Goal: Transaction & Acquisition: Purchase product/service

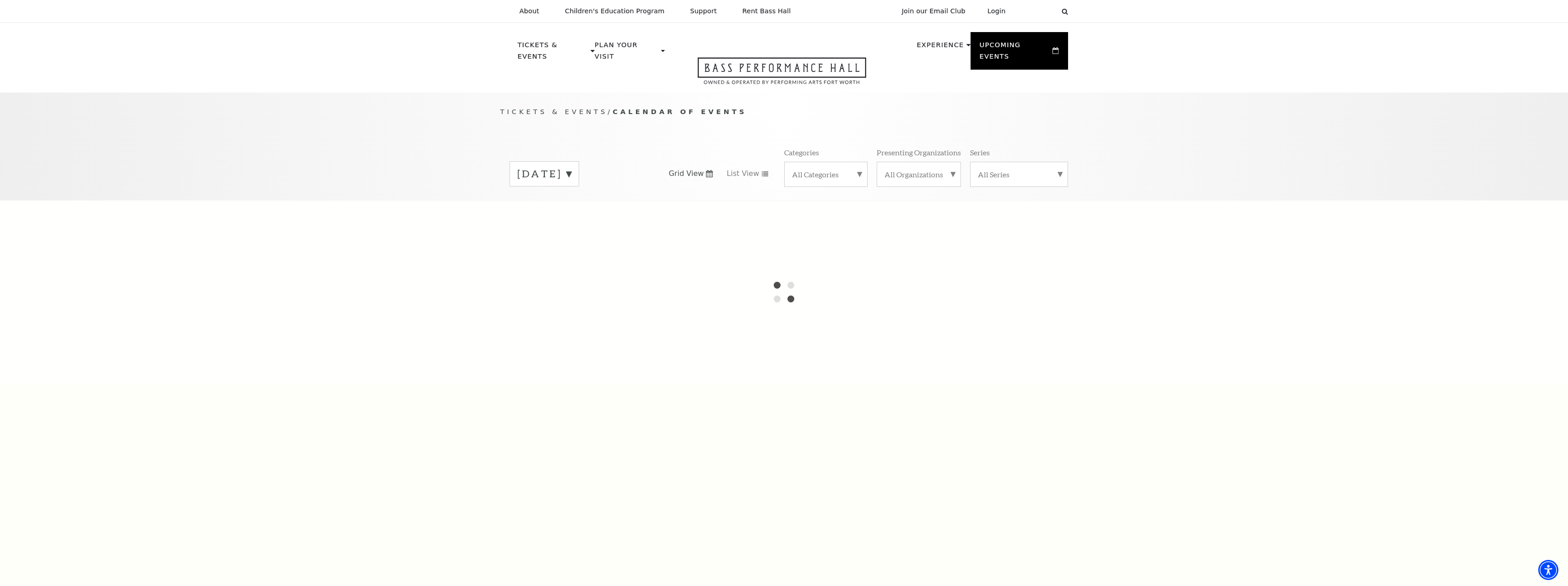
click at [572, 167] on label "September 2025" at bounding box center [544, 174] width 54 height 14
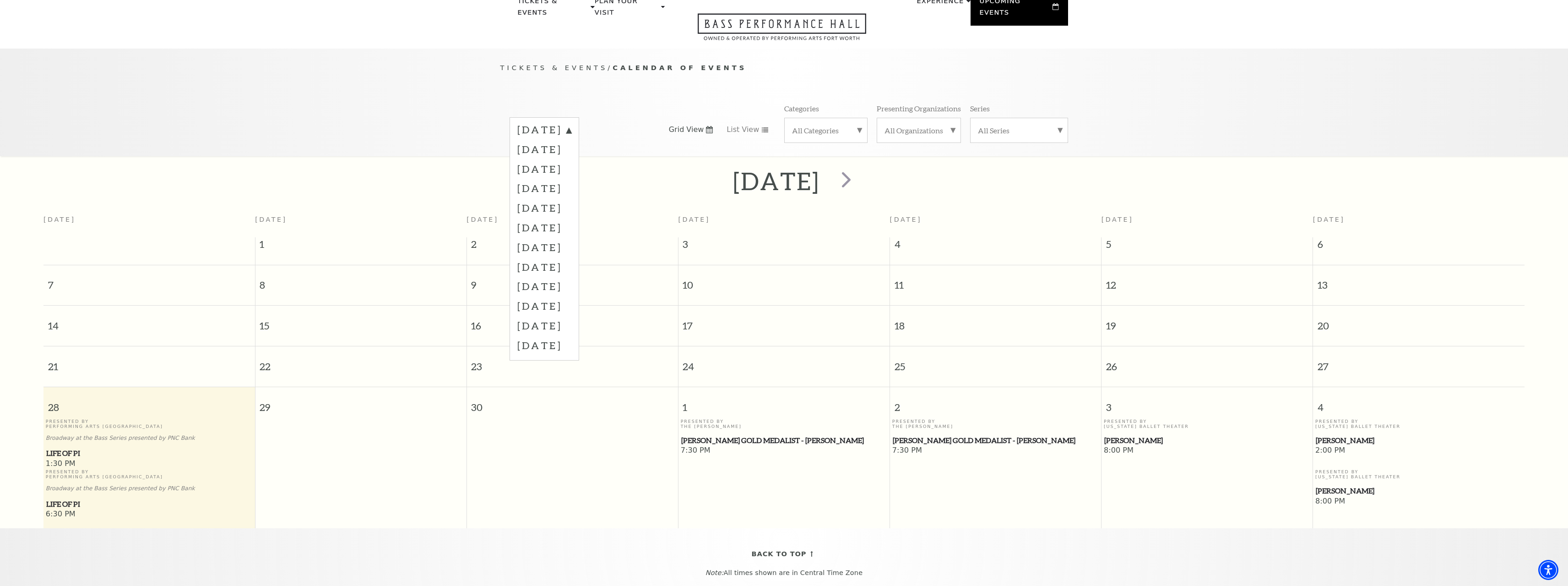
scroll to position [81, 0]
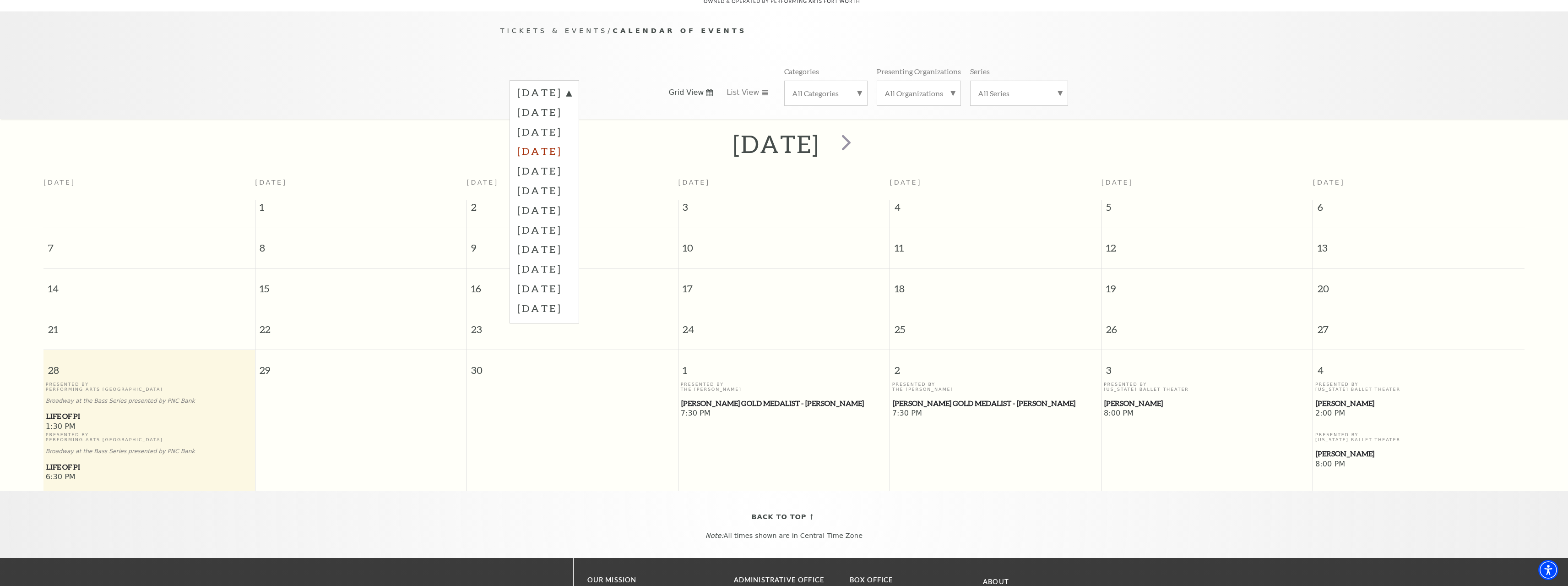
click at [542, 141] on label "December 2025" at bounding box center [544, 151] width 54 height 20
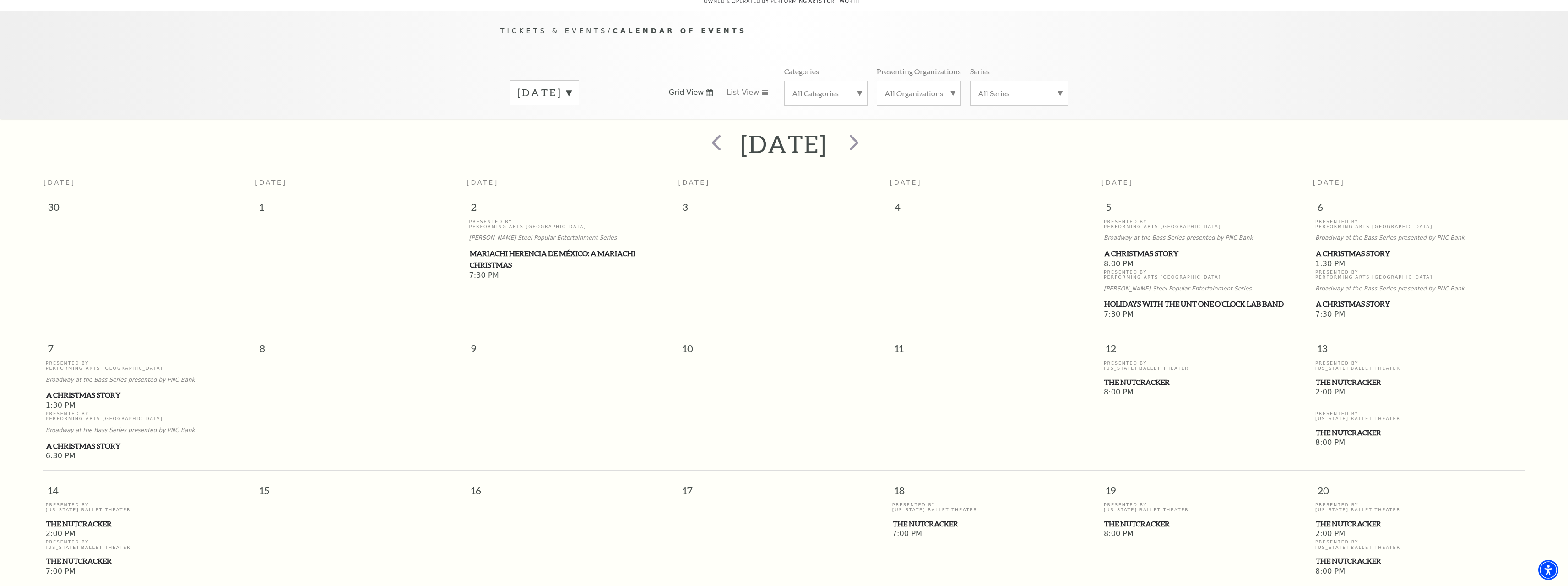
click at [1242, 50] on div "Tickets & Events / Calendar of Events December 2025 Grid View List View Categor…" at bounding box center [784, 65] width 1568 height 108
click at [1134, 248] on span "A Christmas Story" at bounding box center [1207, 253] width 206 height 12
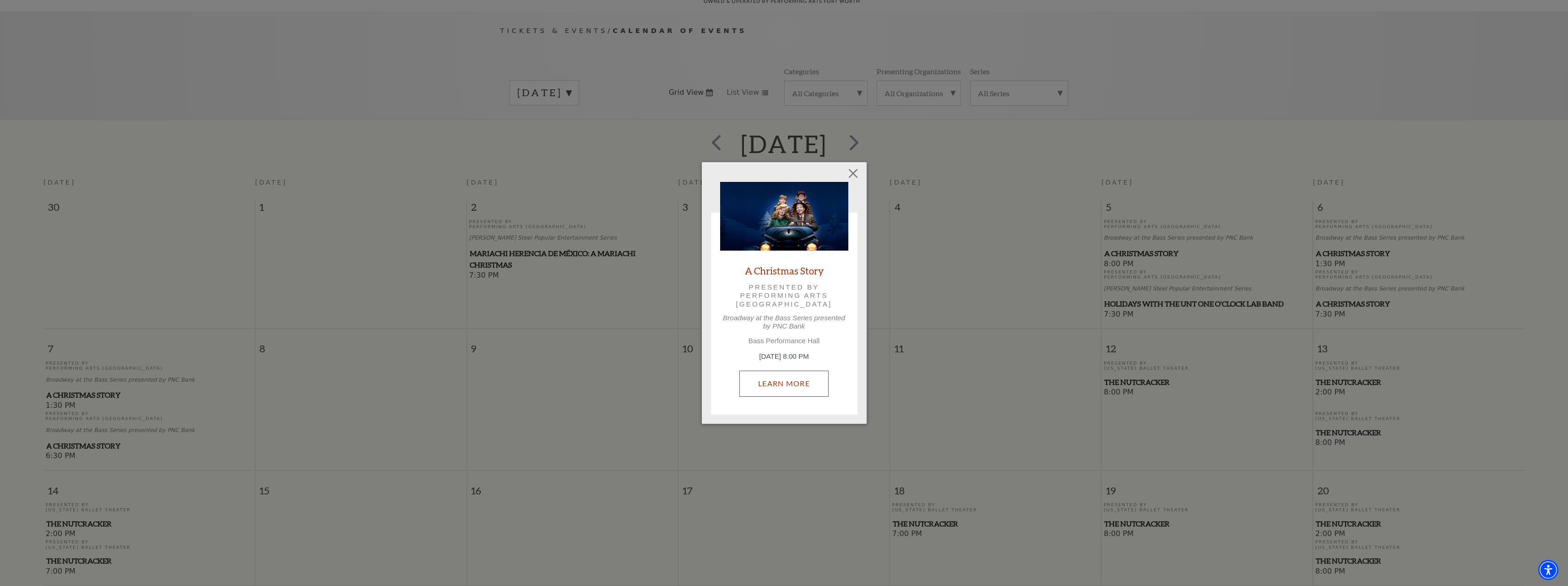
click at [784, 376] on link "Learn More" at bounding box center [784, 384] width 89 height 26
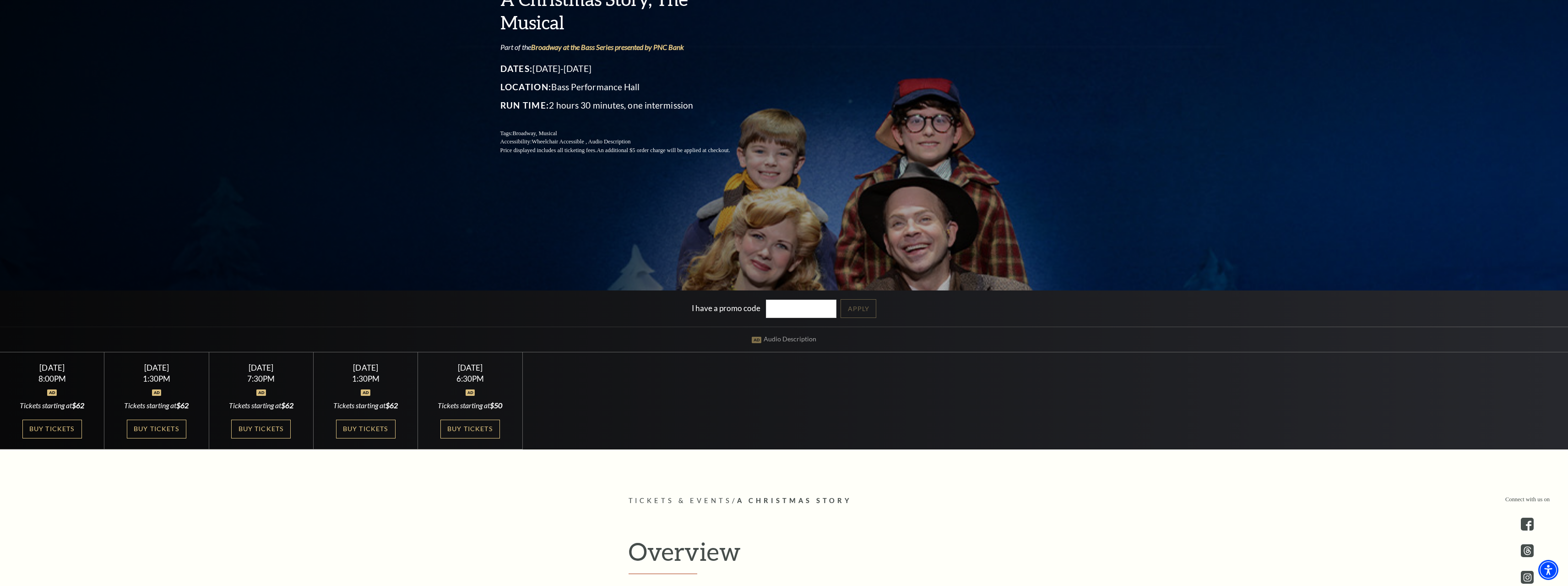
scroll to position [321, 0]
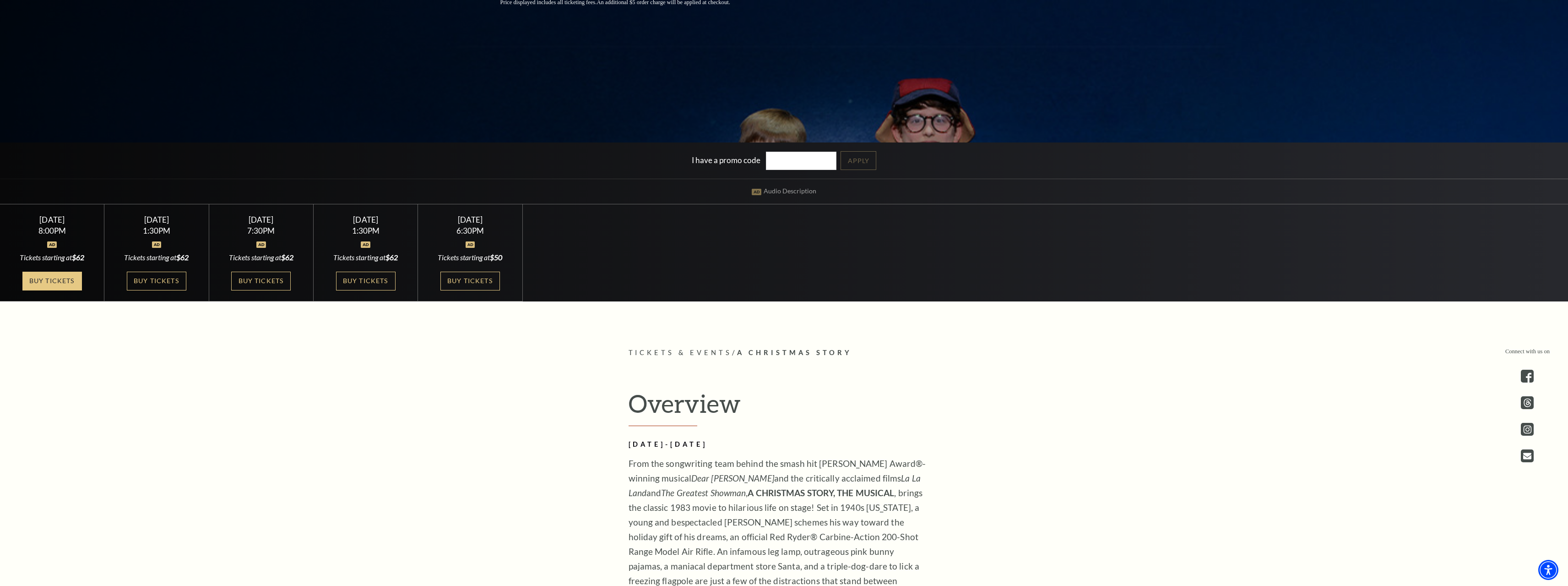
click at [54, 273] on link "Buy Tickets" at bounding box center [52, 281] width 59 height 19
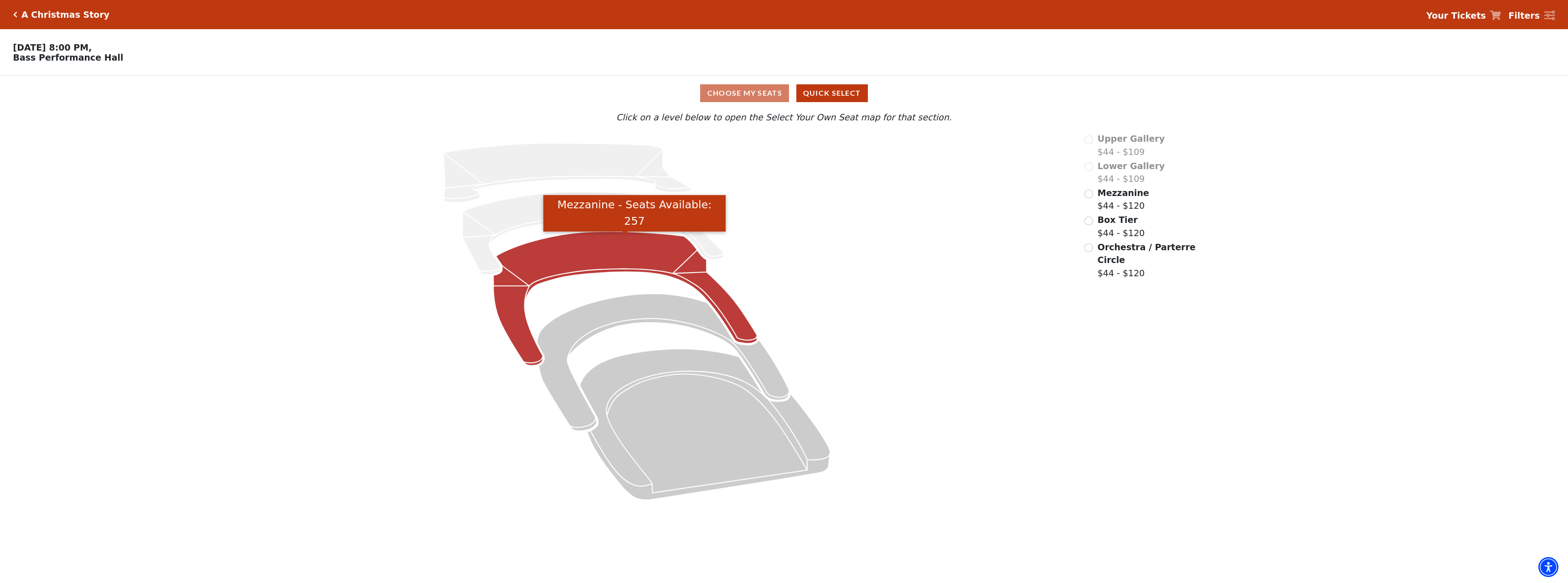
click at [600, 263] on icon "Mezzanine - Seats Available: 257" at bounding box center [626, 298] width 264 height 134
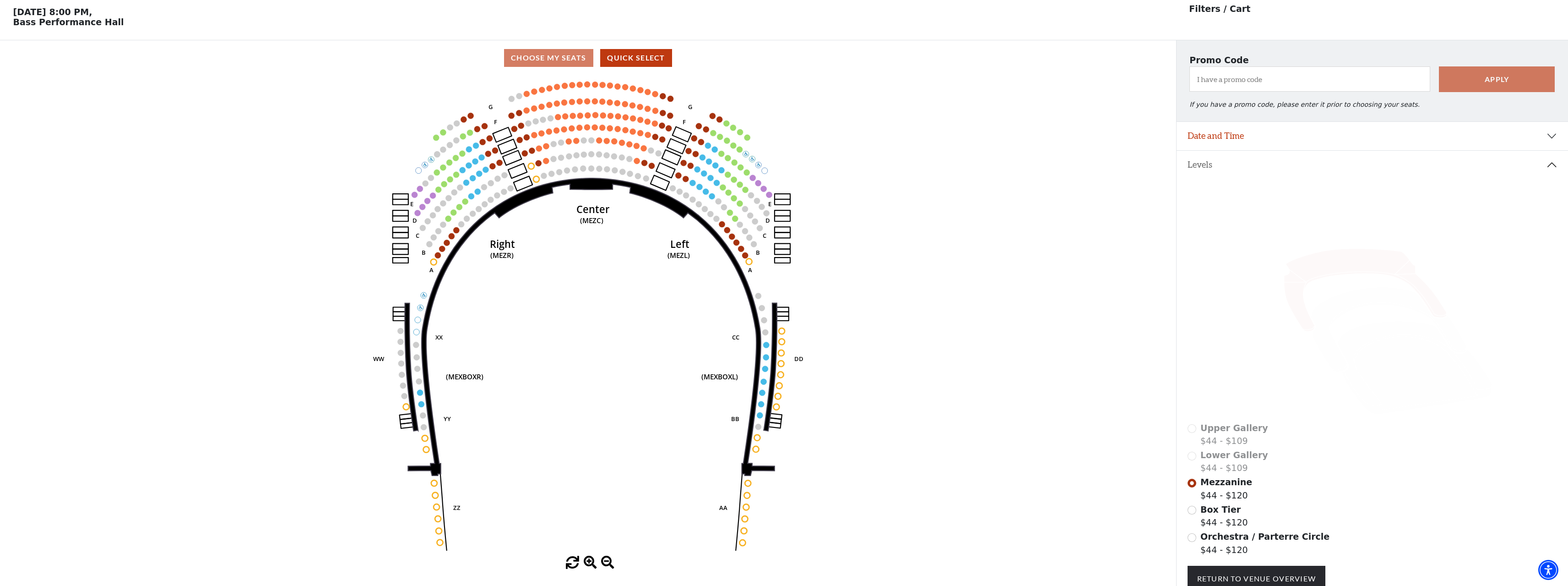
scroll to position [43, 0]
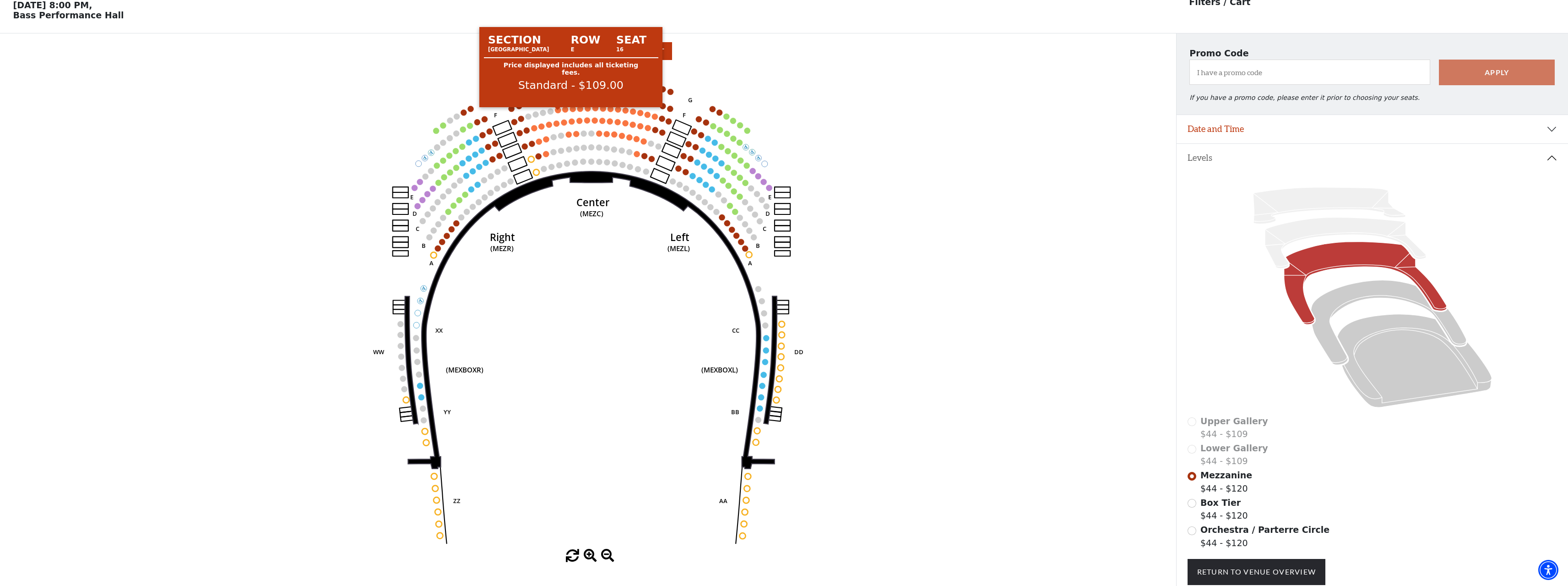
click at [559, 113] on circle at bounding box center [558, 110] width 6 height 6
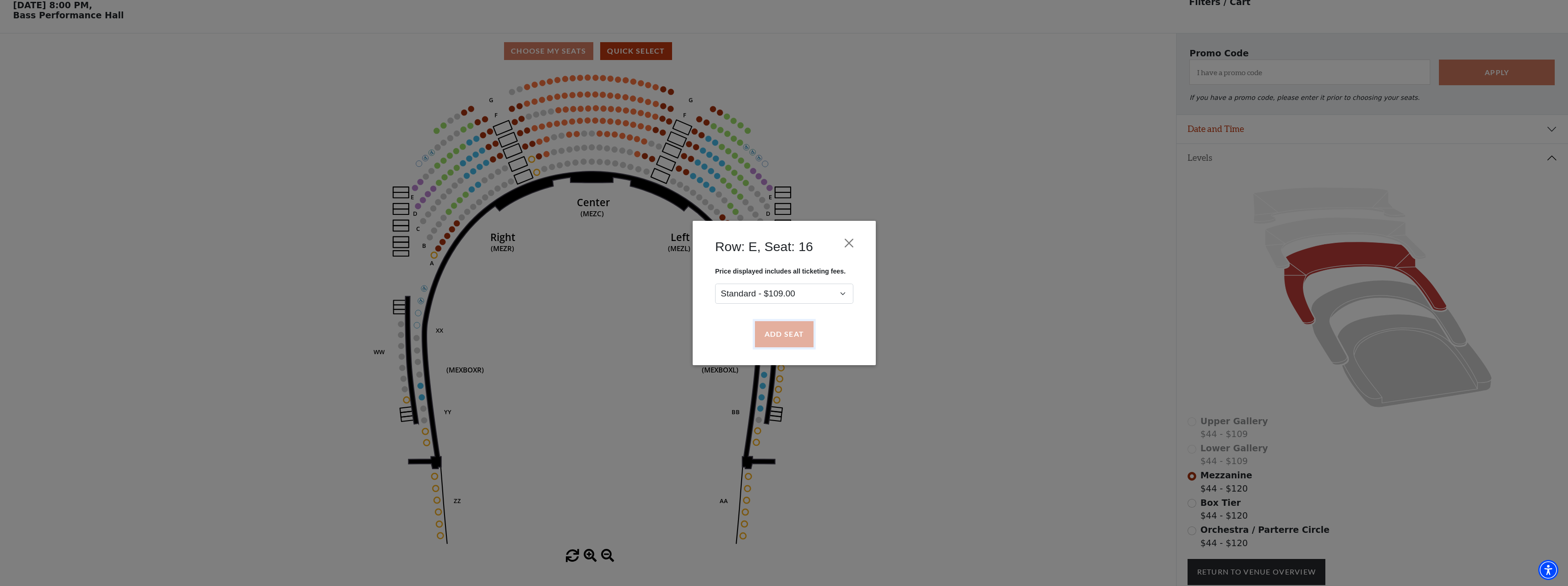
click at [807, 330] on button "Add Seat" at bounding box center [784, 335] width 59 height 26
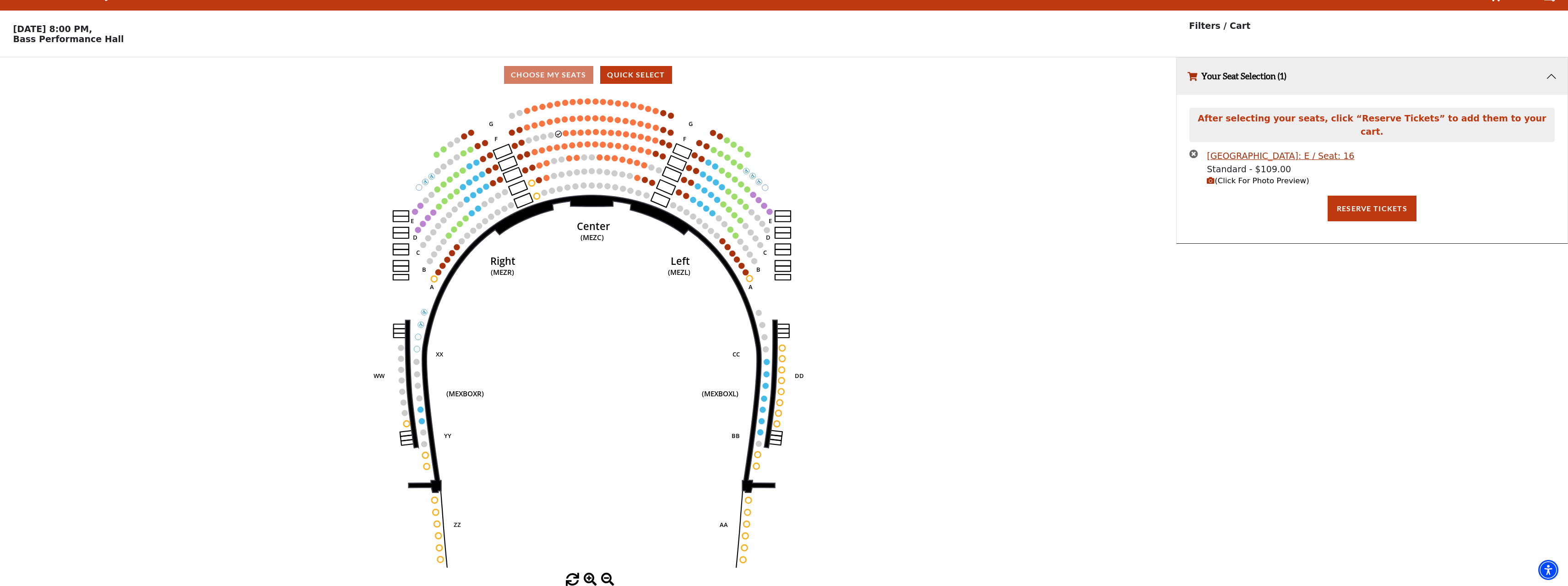
scroll to position [0, 0]
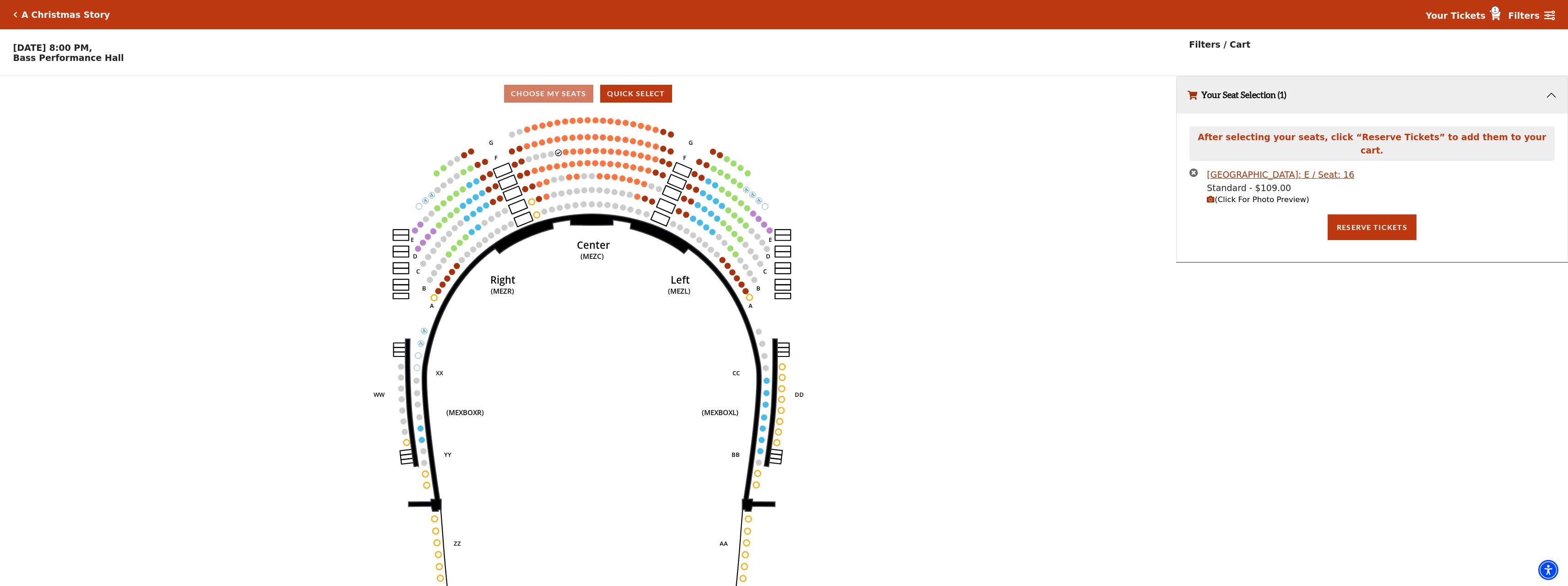
click at [567, 154] on circle at bounding box center [566, 152] width 6 height 6
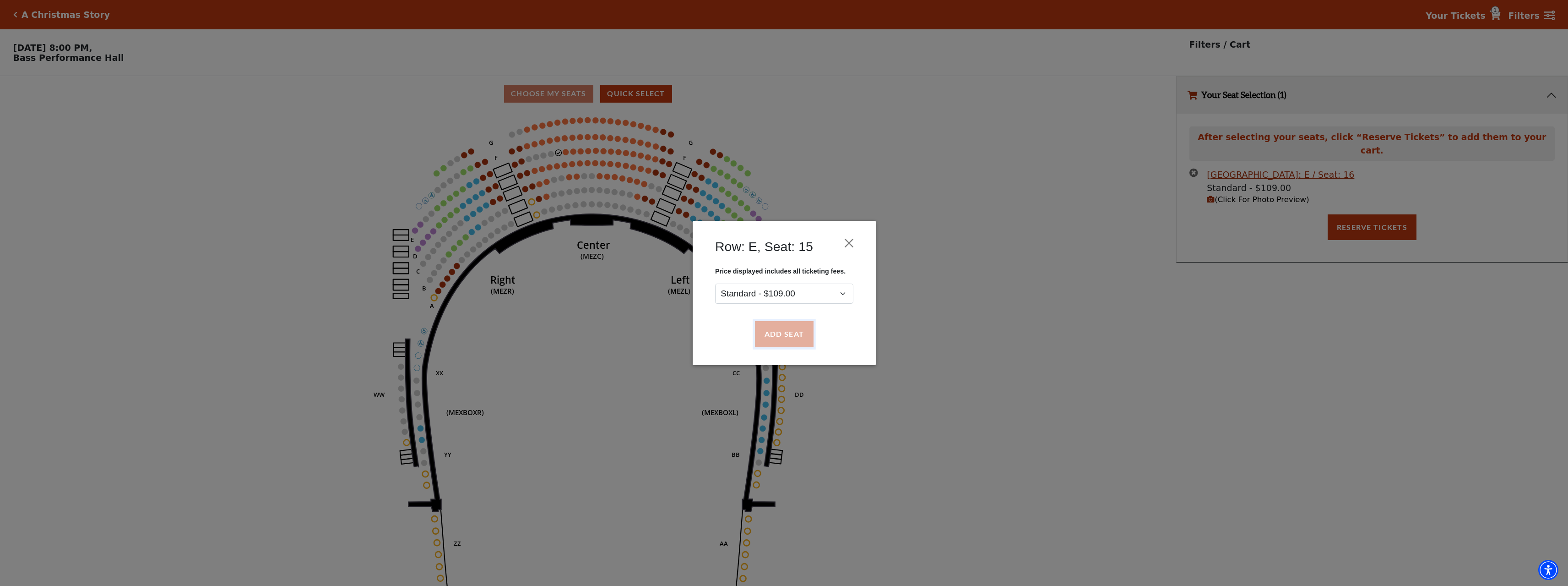
click at [801, 336] on button "Add Seat" at bounding box center [784, 335] width 59 height 26
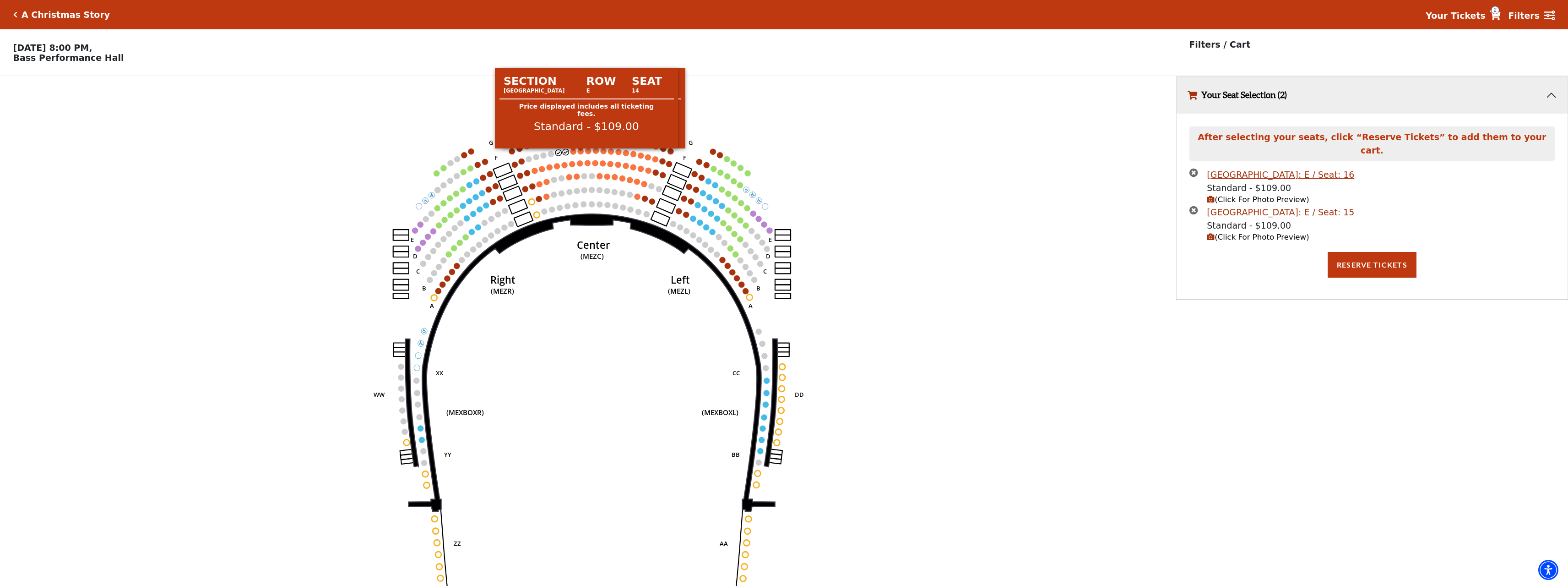
click at [575, 154] on circle at bounding box center [573, 152] width 6 height 6
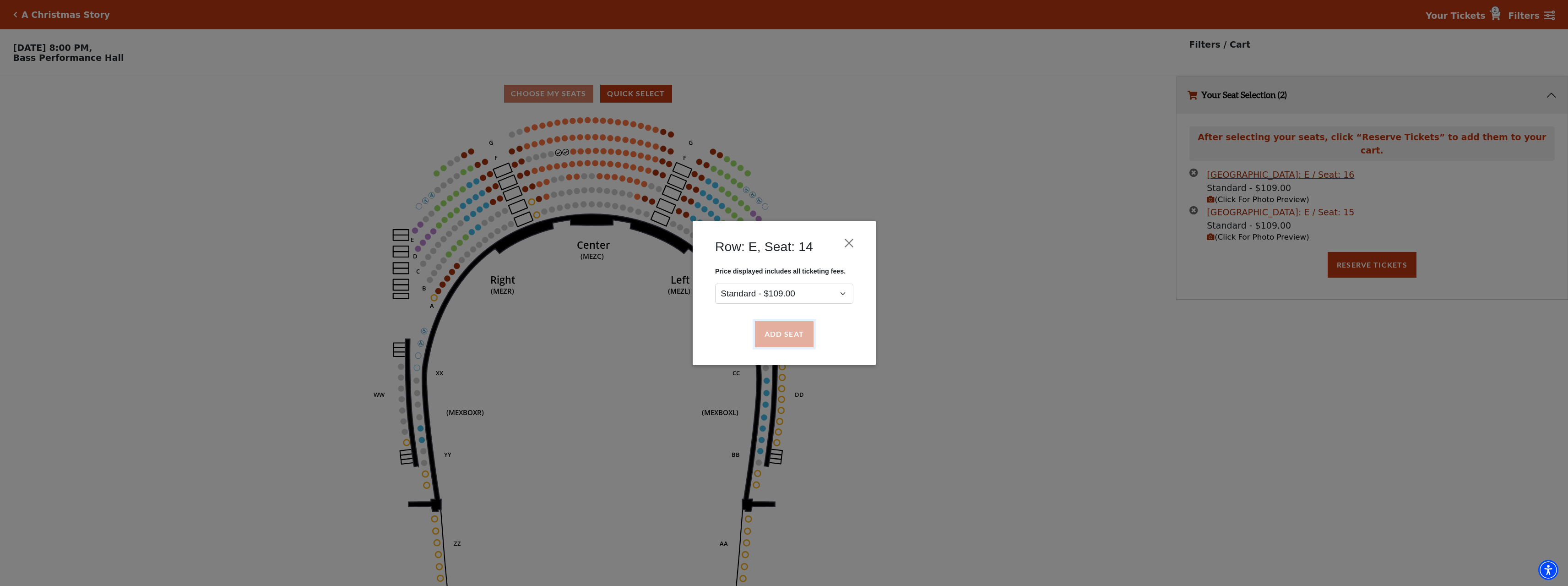
click at [795, 344] on button "Add Seat" at bounding box center [784, 335] width 59 height 26
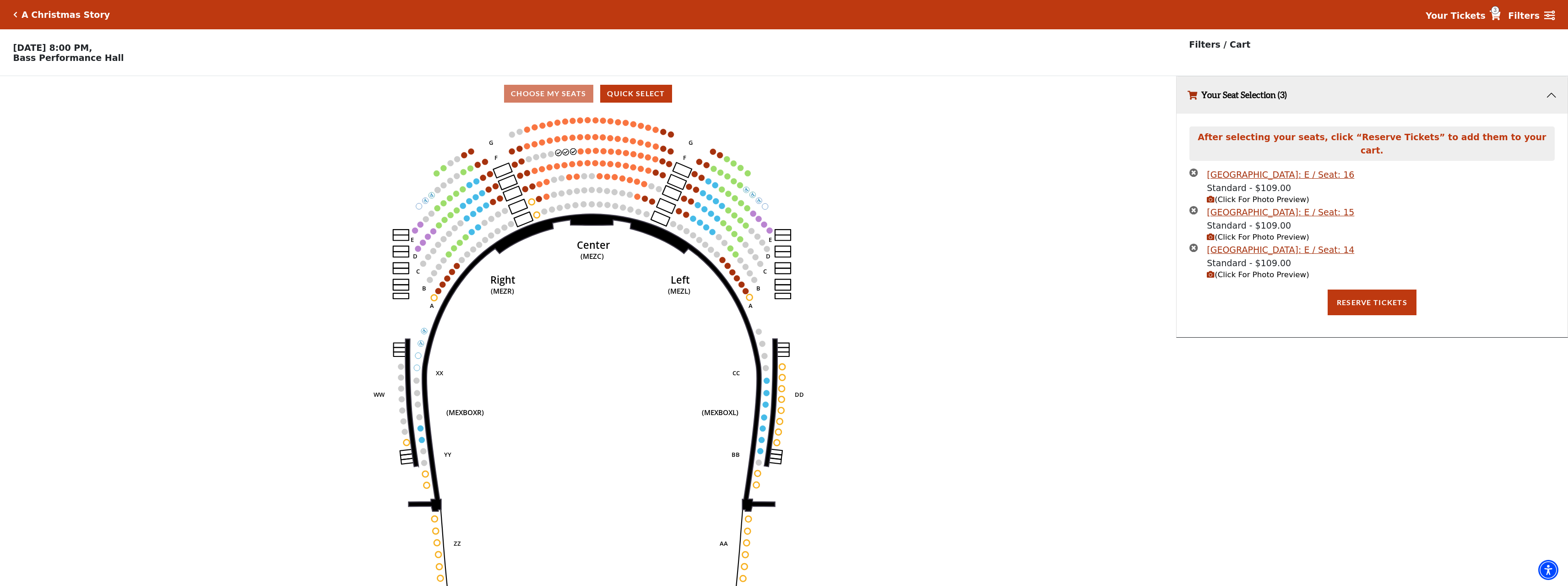
click at [578, 157] on icon "Center (MEZC) Right (MEZR) Left (MEZL) (MEXBOXR) (MEXBOXL) XX WW CC DD YY BB ZZ…" at bounding box center [587, 352] width 1058 height 481
click at [578, 154] on circle at bounding box center [581, 152] width 6 height 6
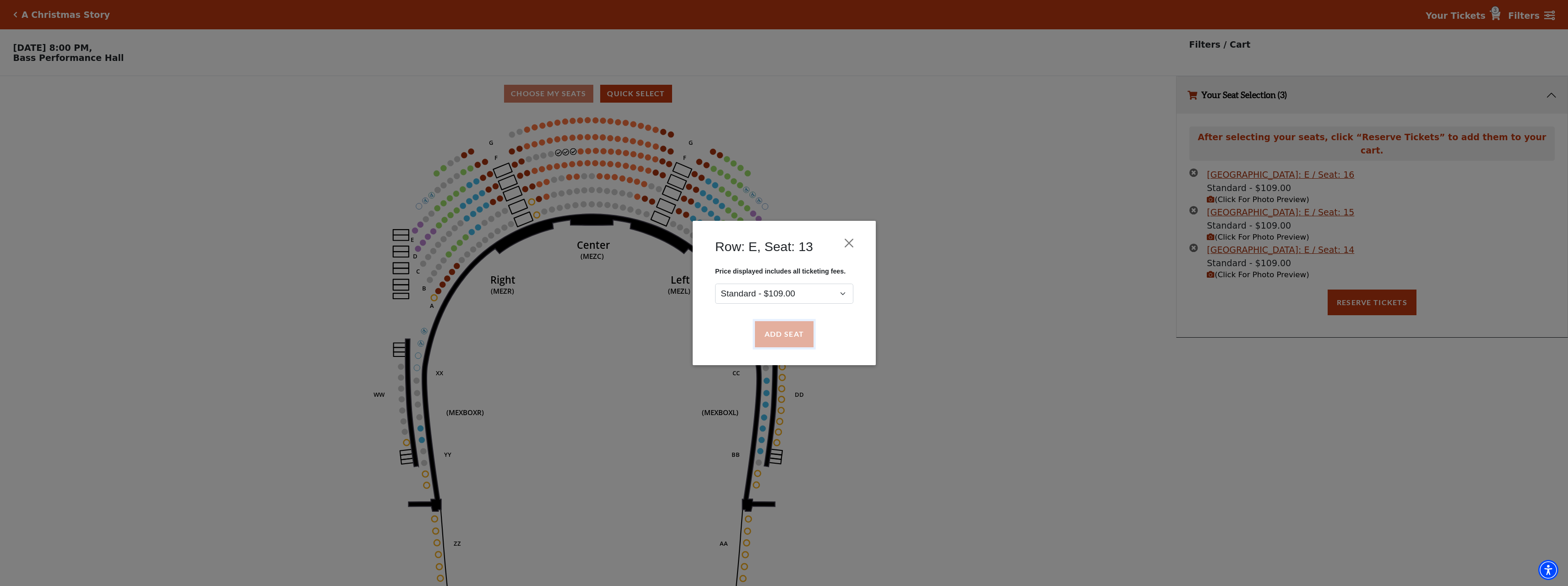
click at [795, 332] on button "Add Seat" at bounding box center [784, 335] width 59 height 26
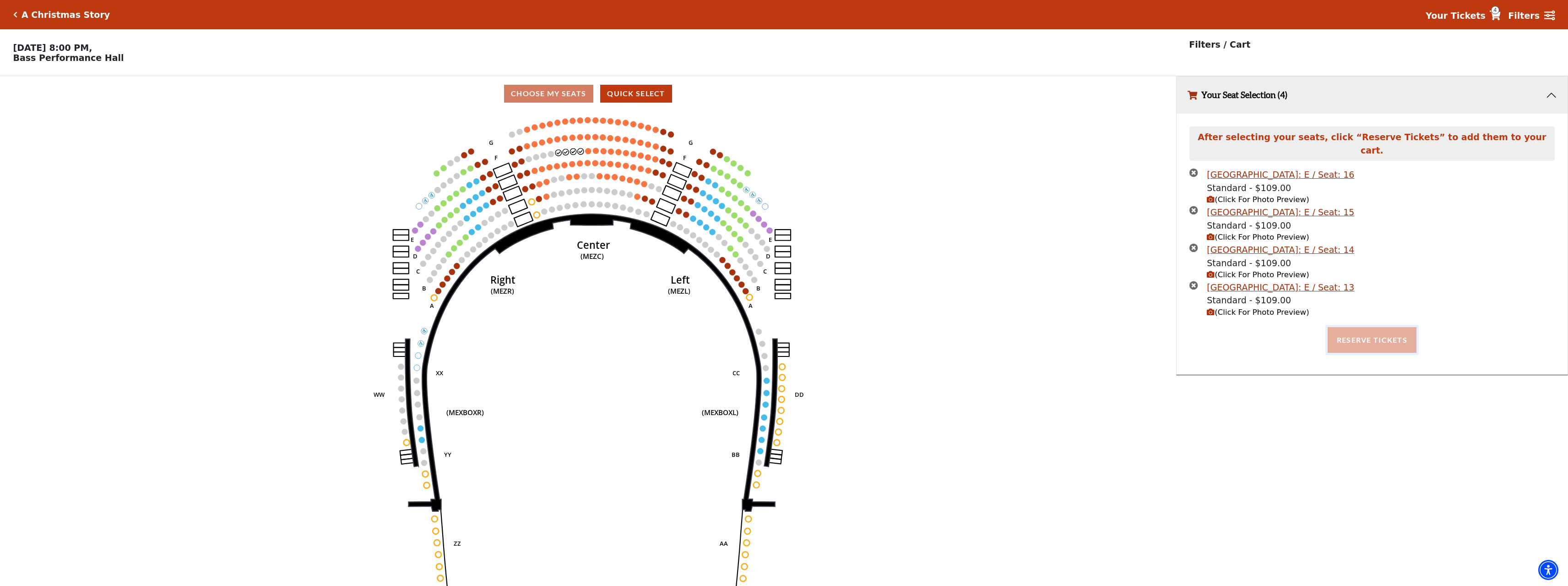
click at [1368, 331] on button "Reserve Tickets" at bounding box center [1372, 340] width 89 height 26
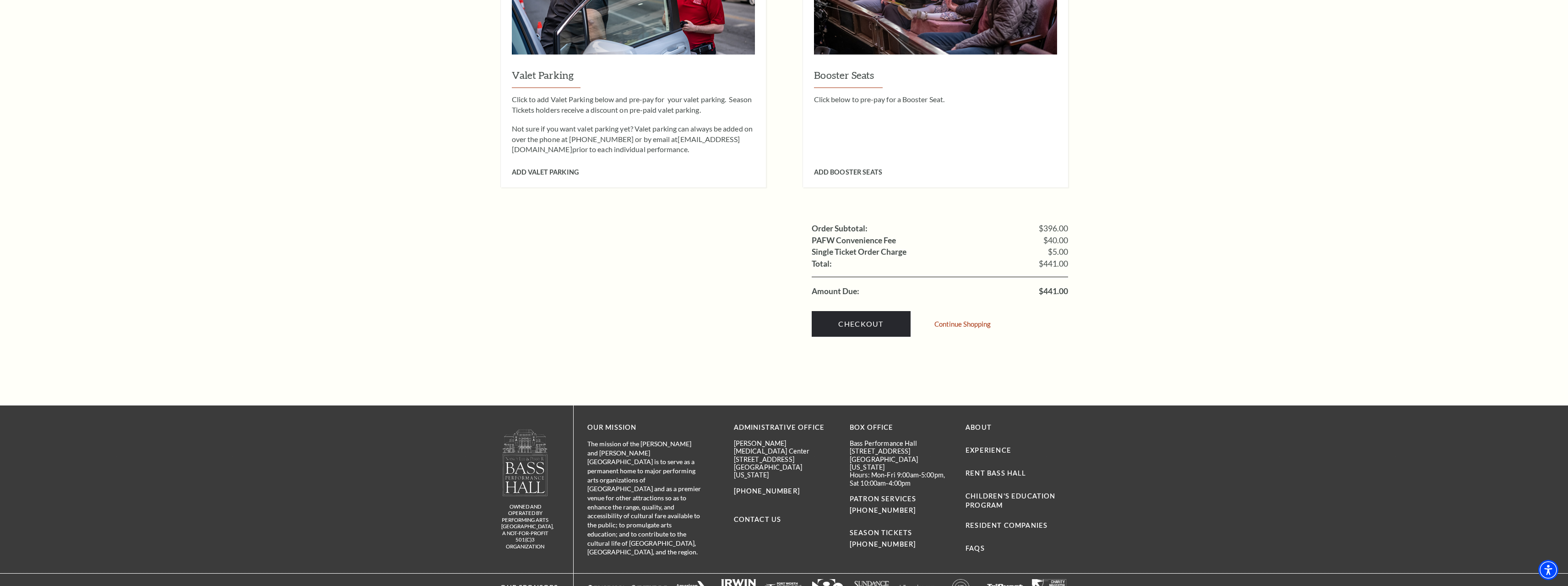
scroll to position [825, 0]
click at [845, 311] on link "Checkout" at bounding box center [861, 324] width 99 height 26
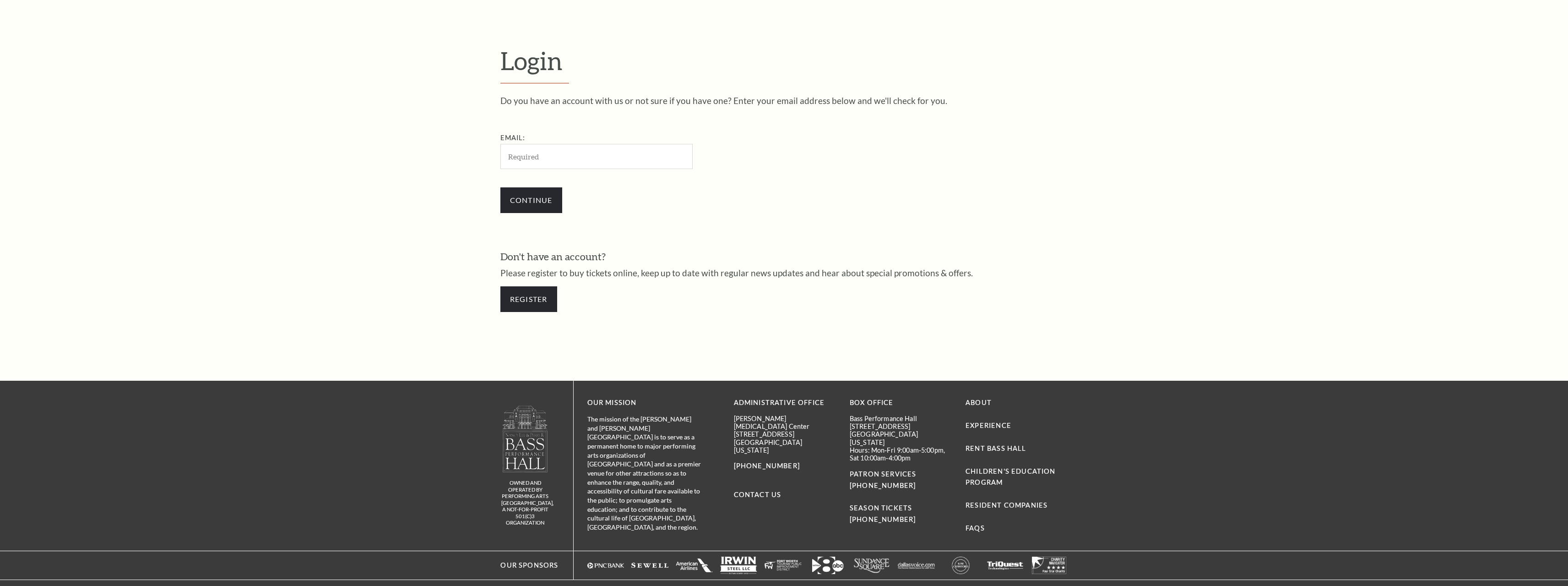
scroll to position [429, 0]
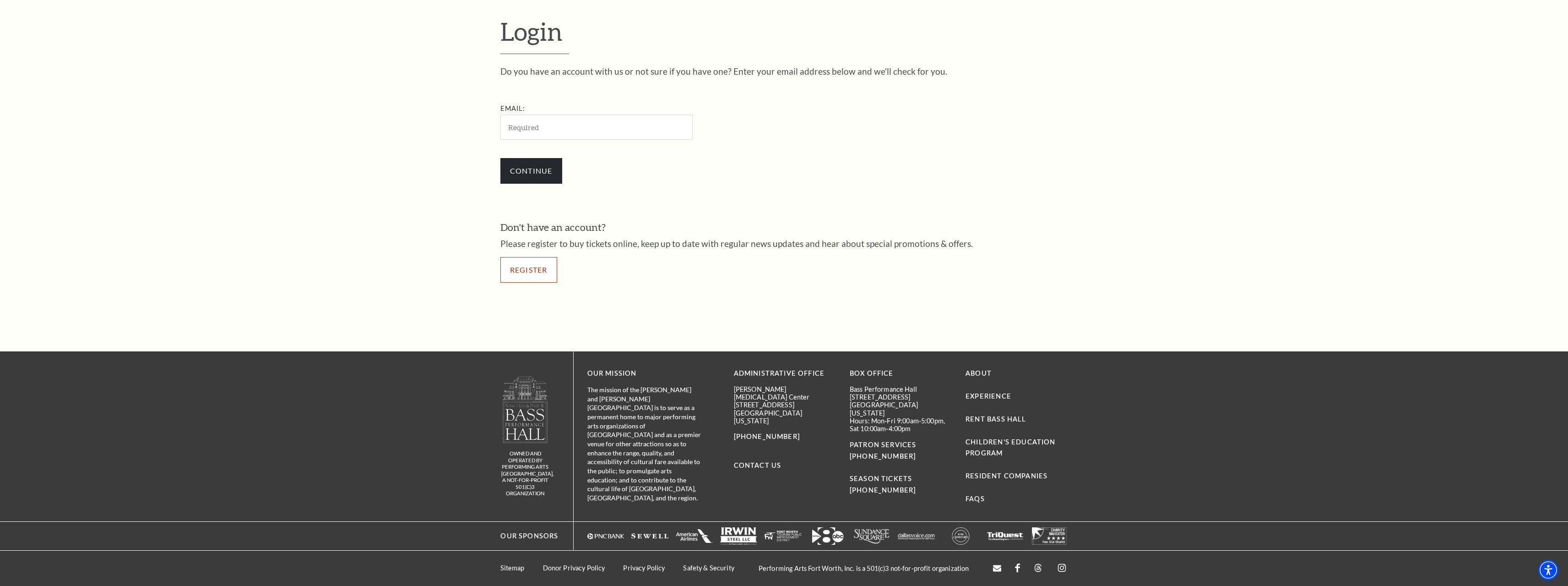
click at [532, 265] on link "Register" at bounding box center [528, 270] width 57 height 26
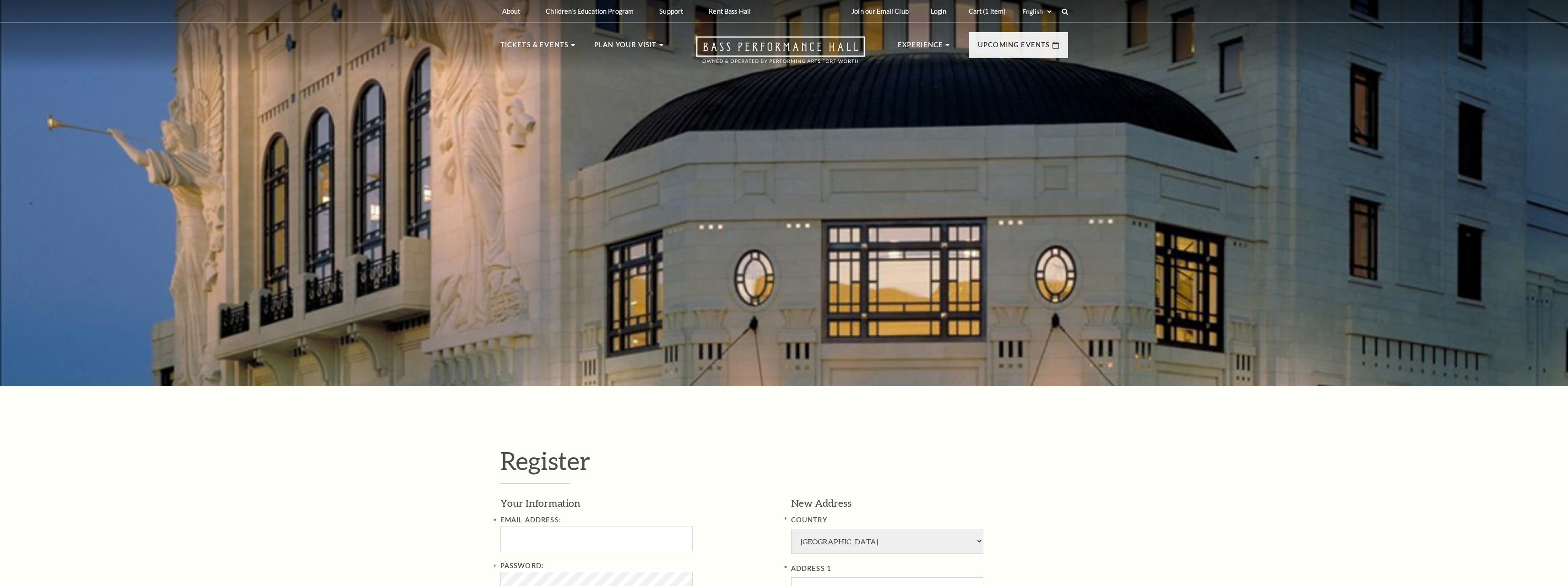
select select "1"
select select "TX"
click at [558, 130] on div at bounding box center [784, 190] width 1568 height 391
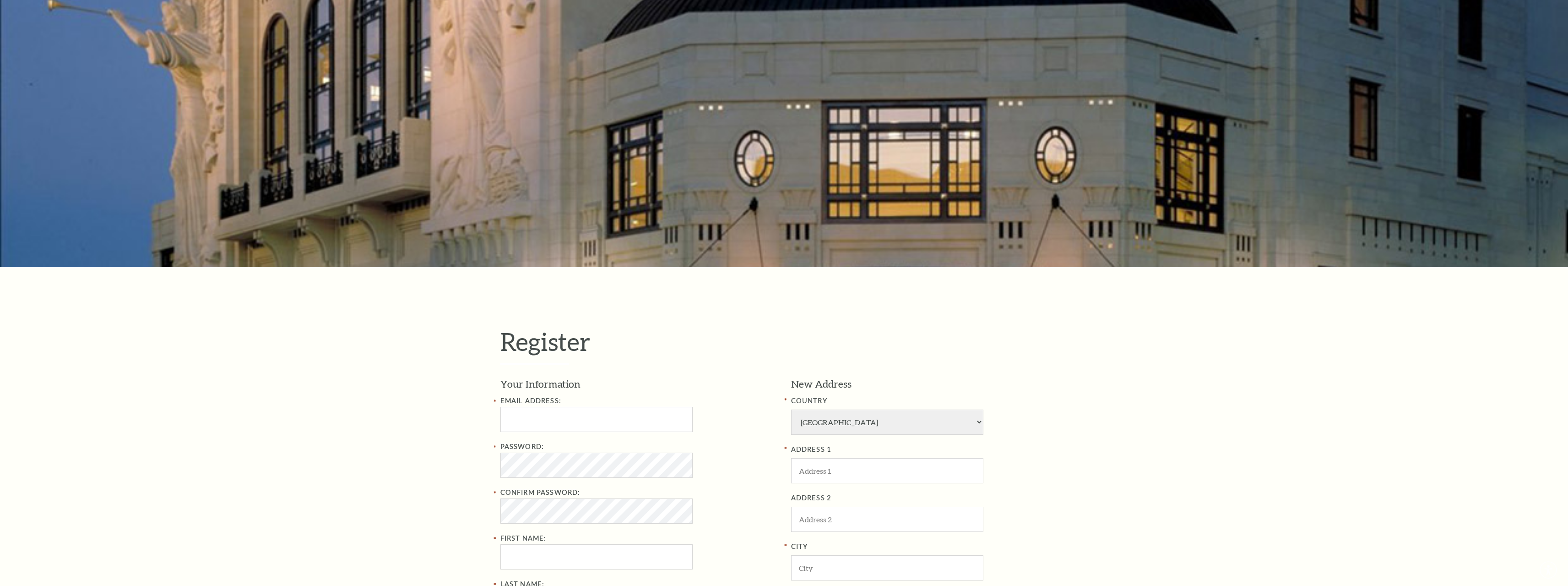
scroll to position [366, 0]
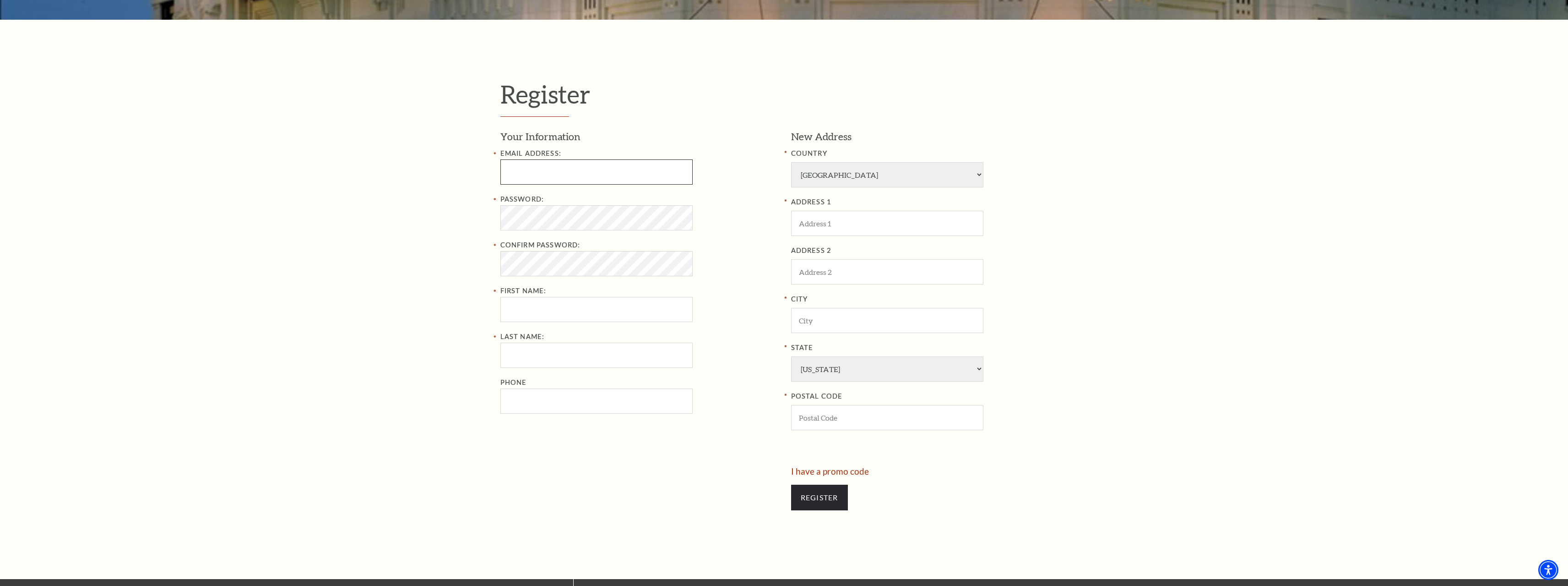
click at [548, 176] on input "Email Address:" at bounding box center [596, 172] width 193 height 25
paste input "bishoffhikmat@gmail.com"
type input "bishoffhikmat@gmail.com"
click at [418, 300] on div "Register Your Information Email Address: bishoffhikmat@gmail.com Password: Conf…" at bounding box center [784, 299] width 1568 height 559
click at [561, 297] on input "First Name:" at bounding box center [596, 309] width 193 height 25
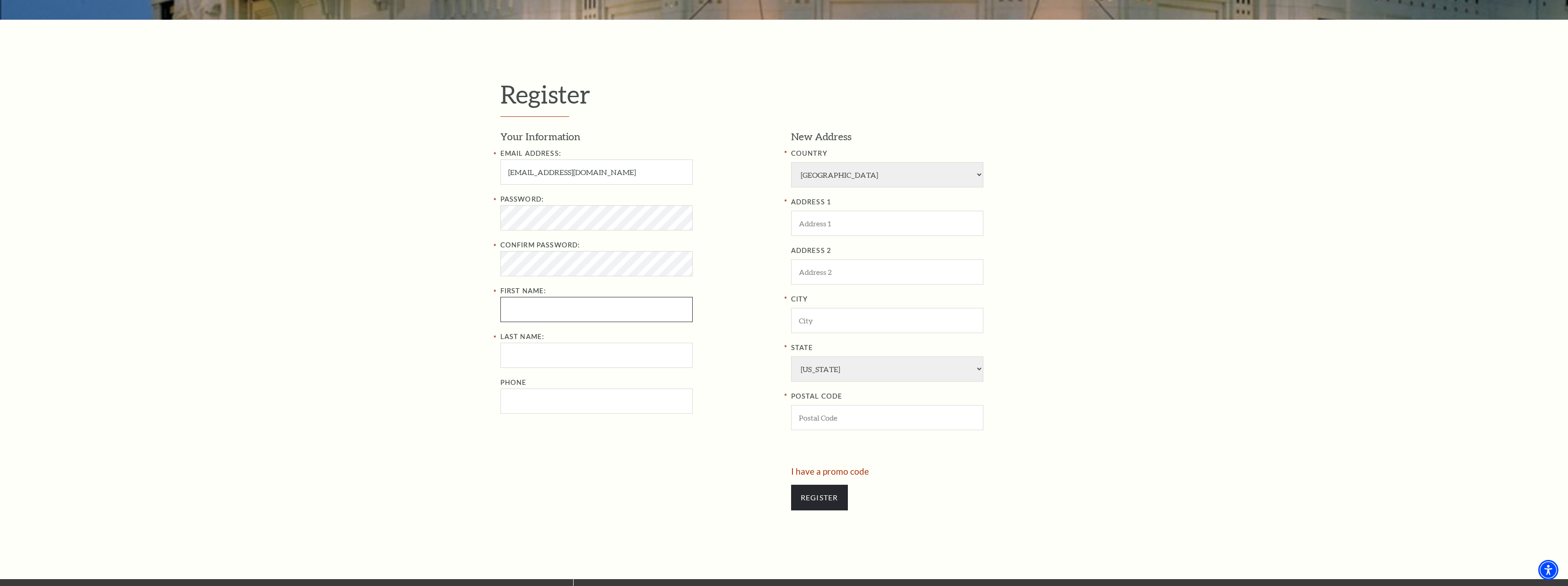
paste input "Nellie Wise"
drag, startPoint x: 532, startPoint y: 307, endPoint x: 550, endPoint y: 307, distance: 18.0
click at [550, 307] on input "Nellie Wise" at bounding box center [596, 309] width 193 height 25
type input "Nellie"
type input "Wise"
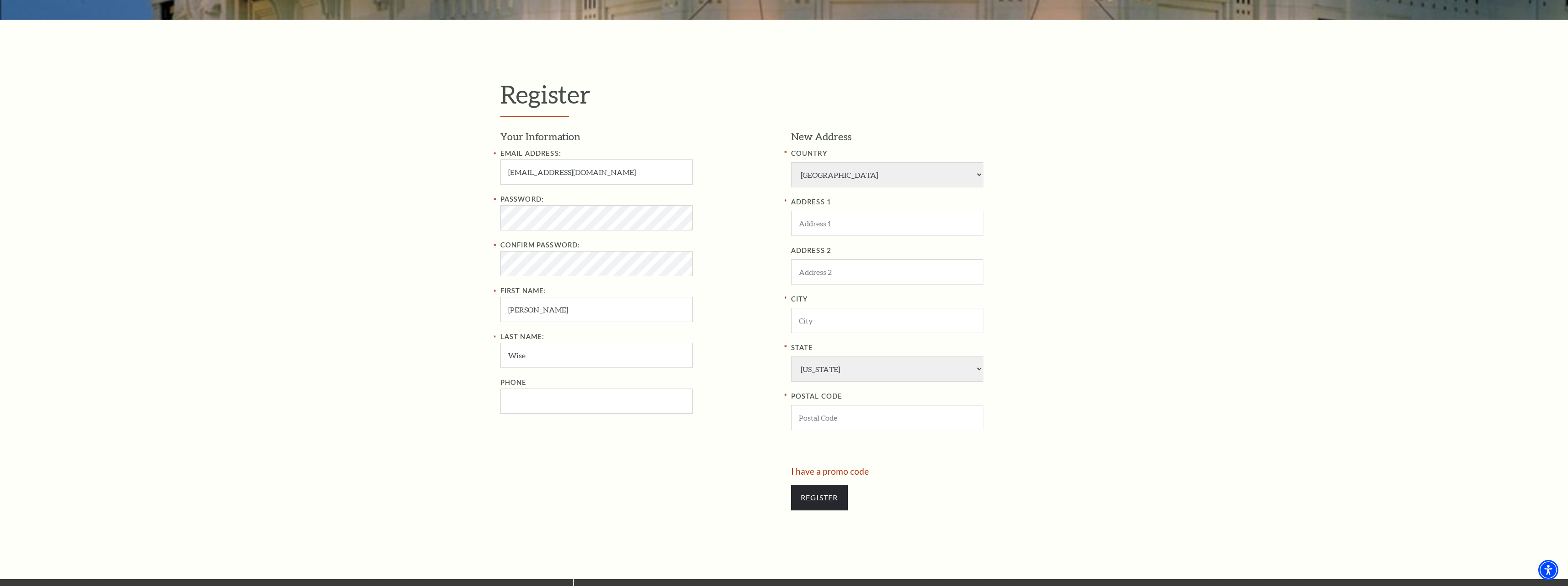
drag, startPoint x: 483, startPoint y: 407, endPoint x: 526, endPoint y: 408, distance: 43.0
click at [484, 407] on div "Register Your Information Email Address: bishoffhikmat@gmail.com Password: Conf…" at bounding box center [784, 299] width 1568 height 559
click at [542, 407] on input "Phone" at bounding box center [596, 401] width 193 height 25
paste input "2067265410"
type input "206-726-5410"
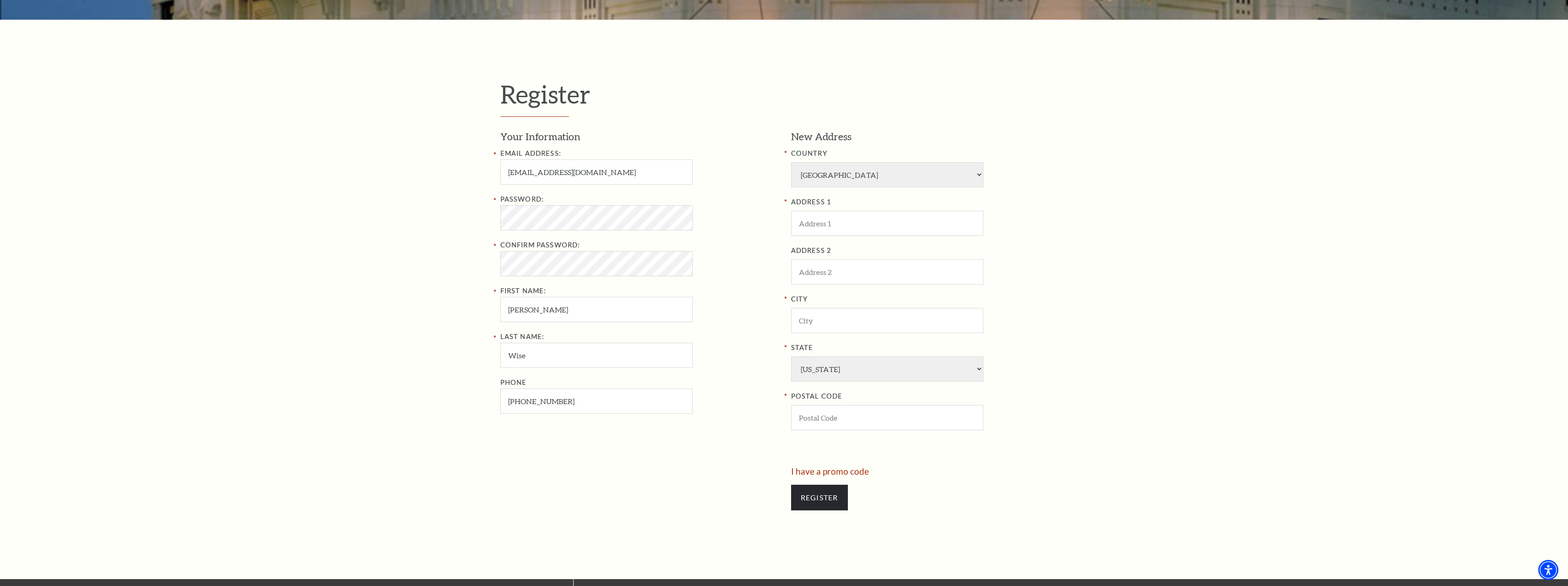
click at [411, 431] on div "Register Your Information Email Address: bishoffhikmat@gmail.com Password: Conf…" at bounding box center [784, 299] width 1568 height 559
click at [860, 226] on input "ADDRESS 1" at bounding box center [887, 223] width 193 height 25
paste input "1610 Carswell Terrace"
type input "1610 Carswell Terrace"
click at [865, 314] on input "City" at bounding box center [887, 320] width 193 height 25
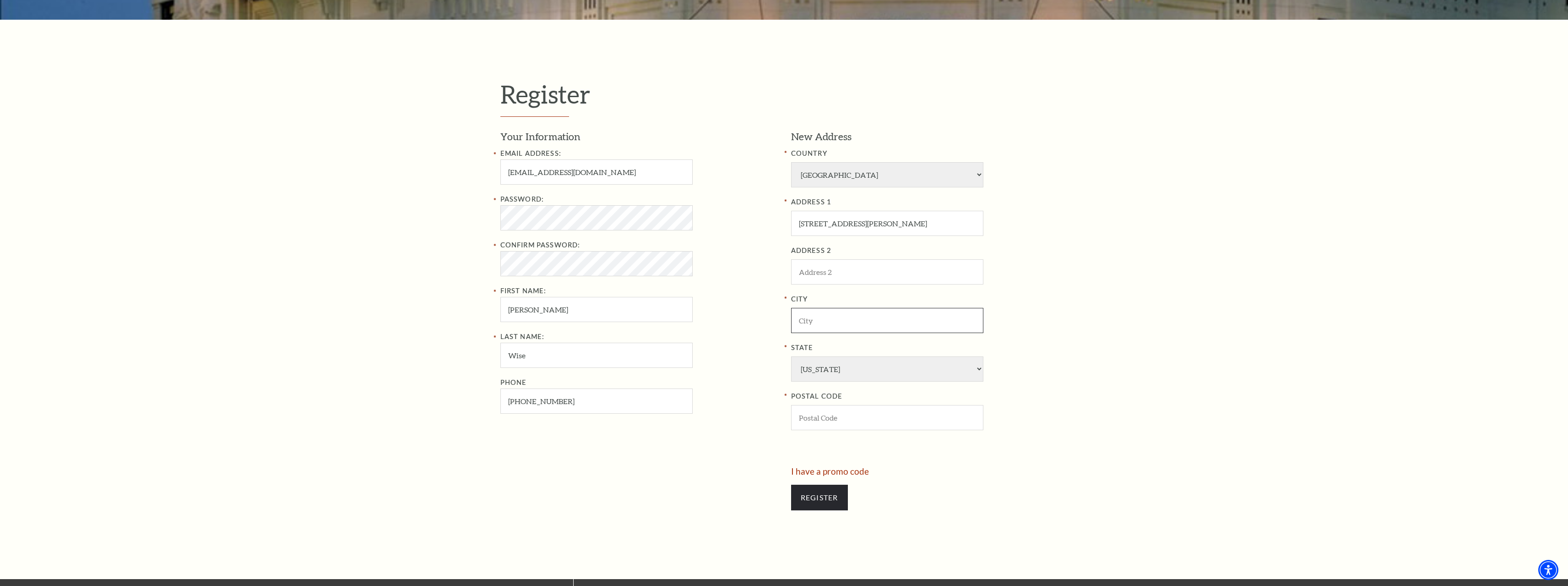
click at [845, 324] on input "City" at bounding box center [887, 320] width 193 height 25
paste input "Arlington"
type input "Arlington"
click at [880, 427] on input "POSTAL CODE" at bounding box center [887, 417] width 193 height 25
paste input "76010"
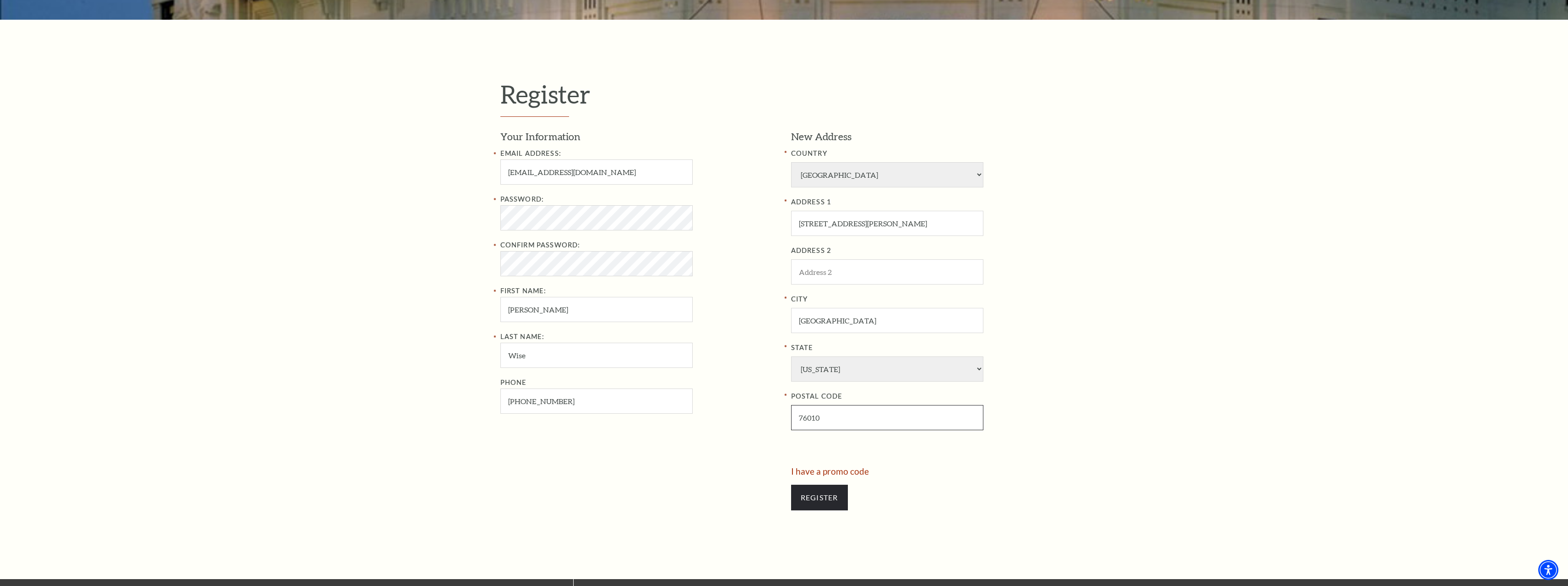
type input "76010"
click at [1161, 387] on div "Register Your Information Email Address: bishoffhikmat@gmail.com Password: Conf…" at bounding box center [784, 299] width 1568 height 559
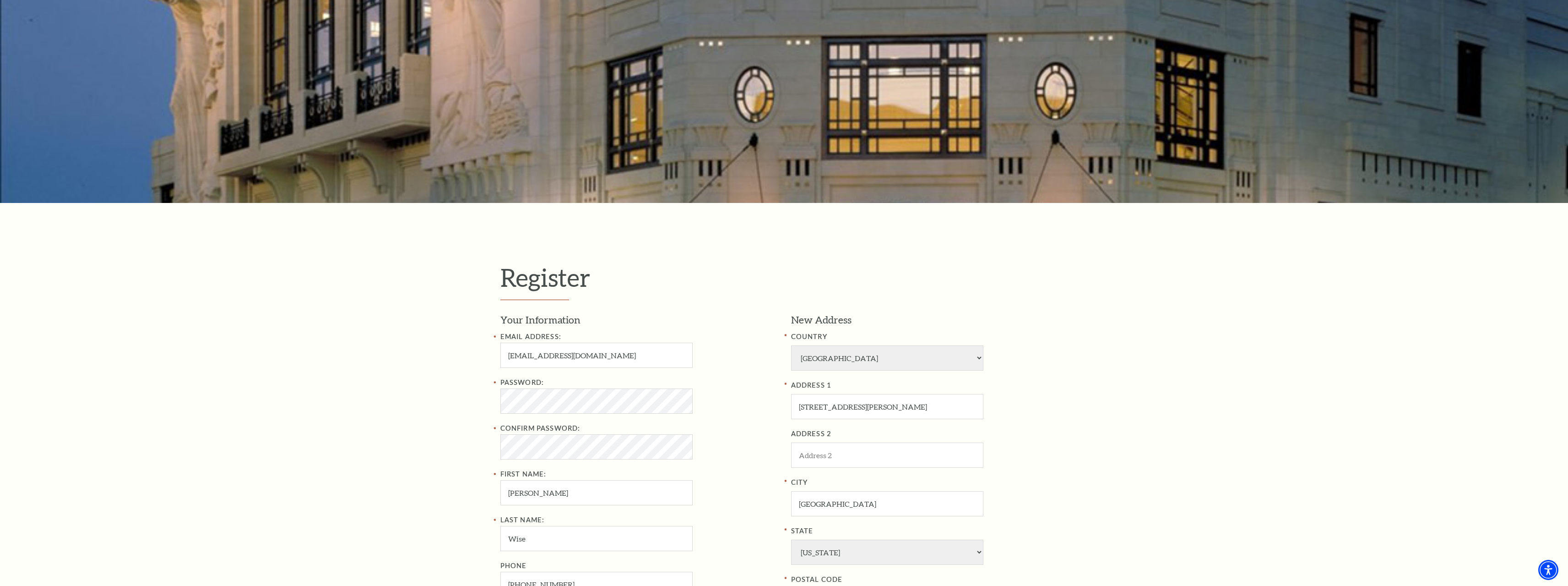
scroll to position [504, 0]
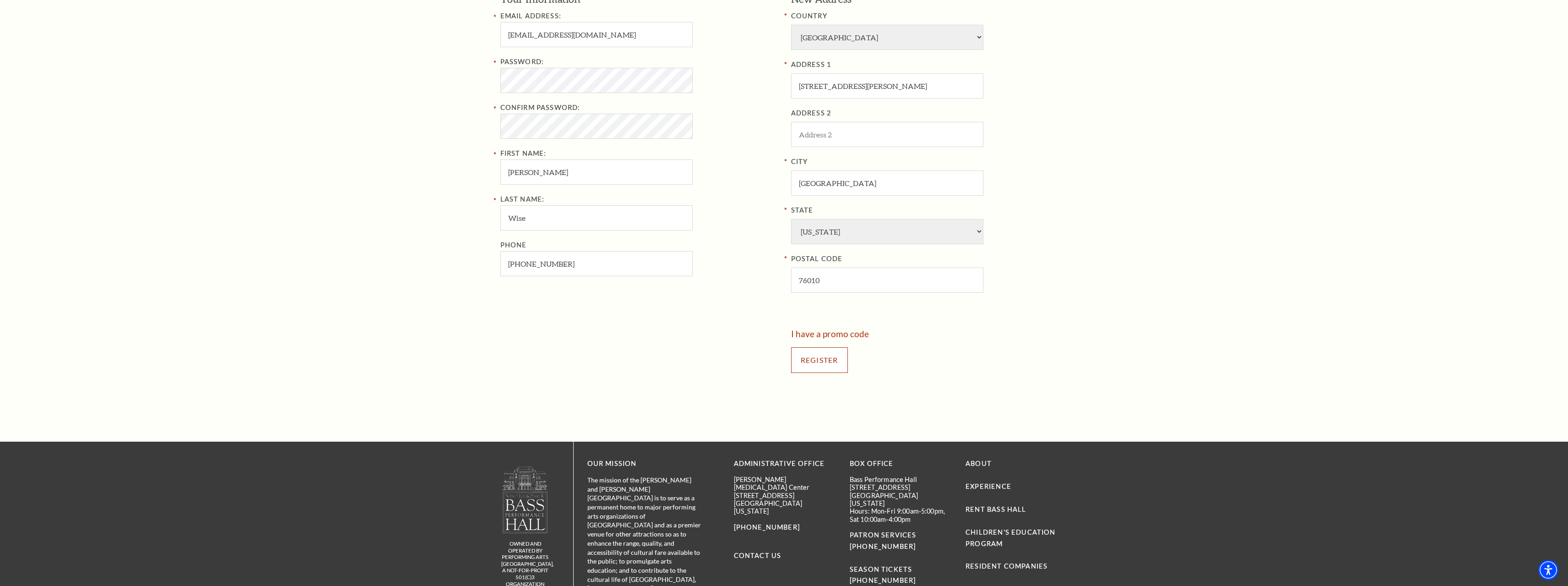
click at [833, 366] on input "Register" at bounding box center [819, 360] width 57 height 26
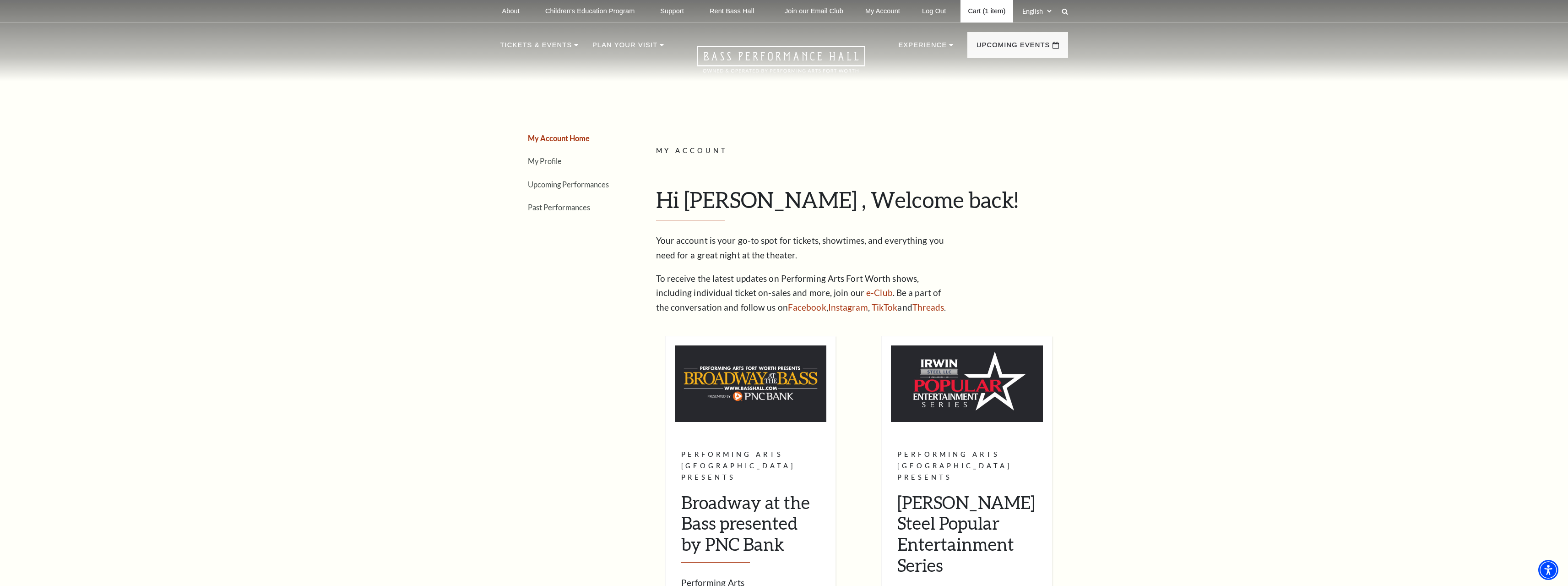
click at [989, 12] on link "Cart (1 item)" at bounding box center [986, 11] width 52 height 23
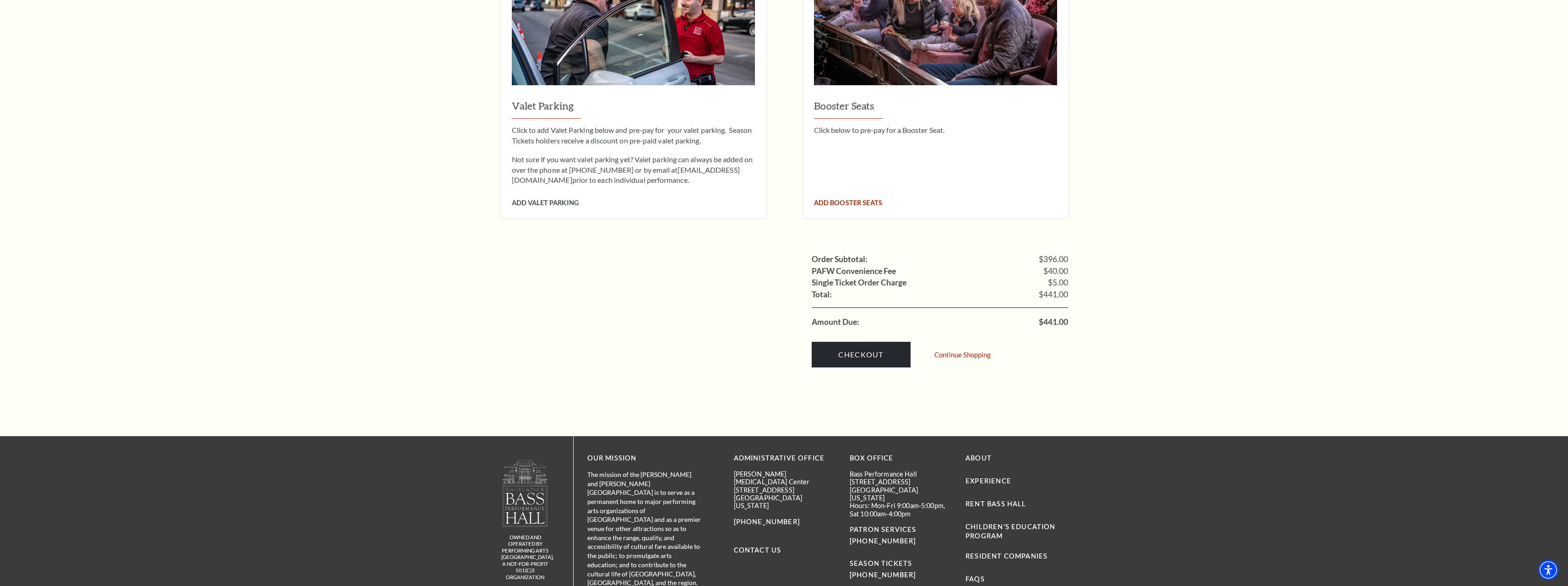
scroll to position [858, 0]
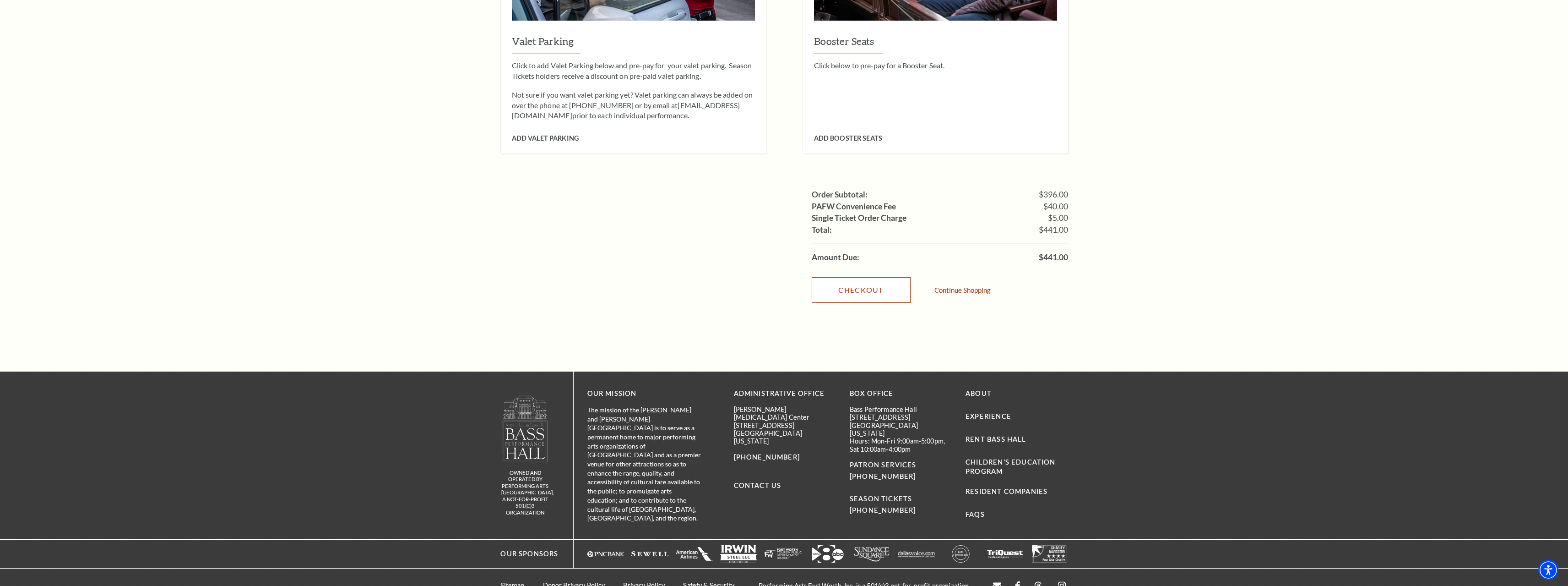
click at [872, 283] on link "Checkout" at bounding box center [861, 290] width 99 height 26
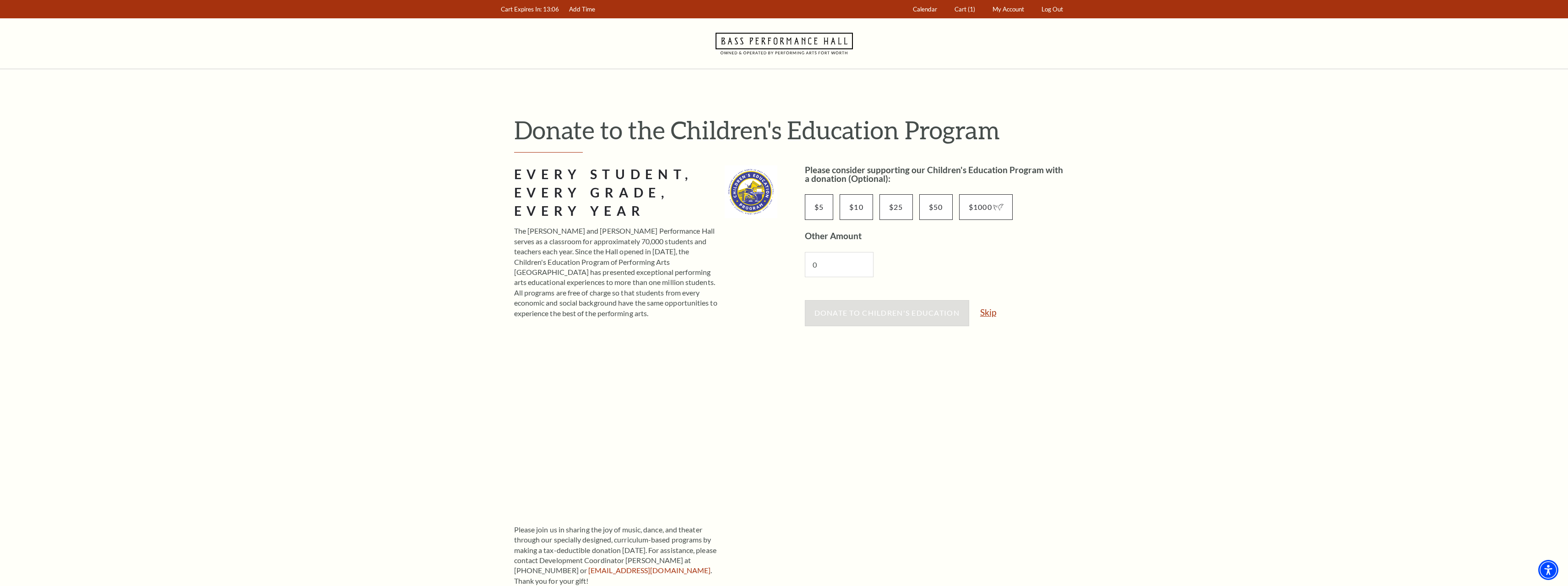
click at [986, 313] on link "Skip" at bounding box center [988, 312] width 16 height 9
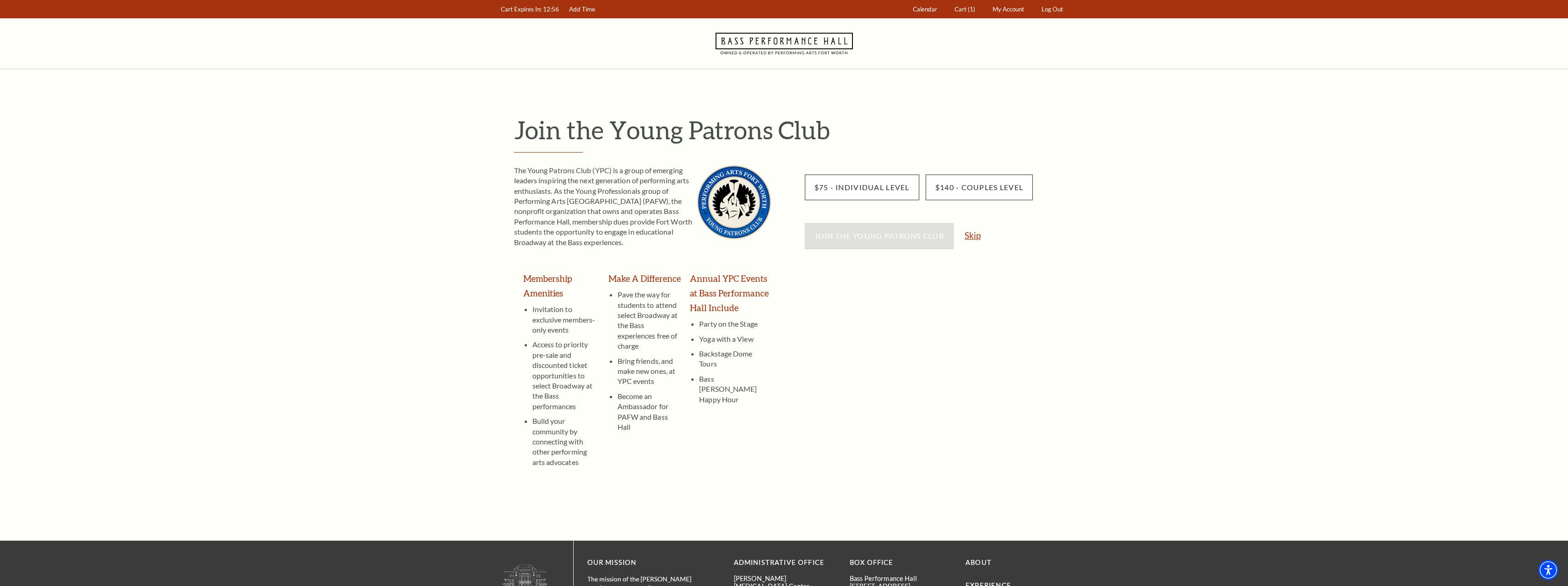
click at [977, 234] on link "Skip" at bounding box center [973, 235] width 16 height 9
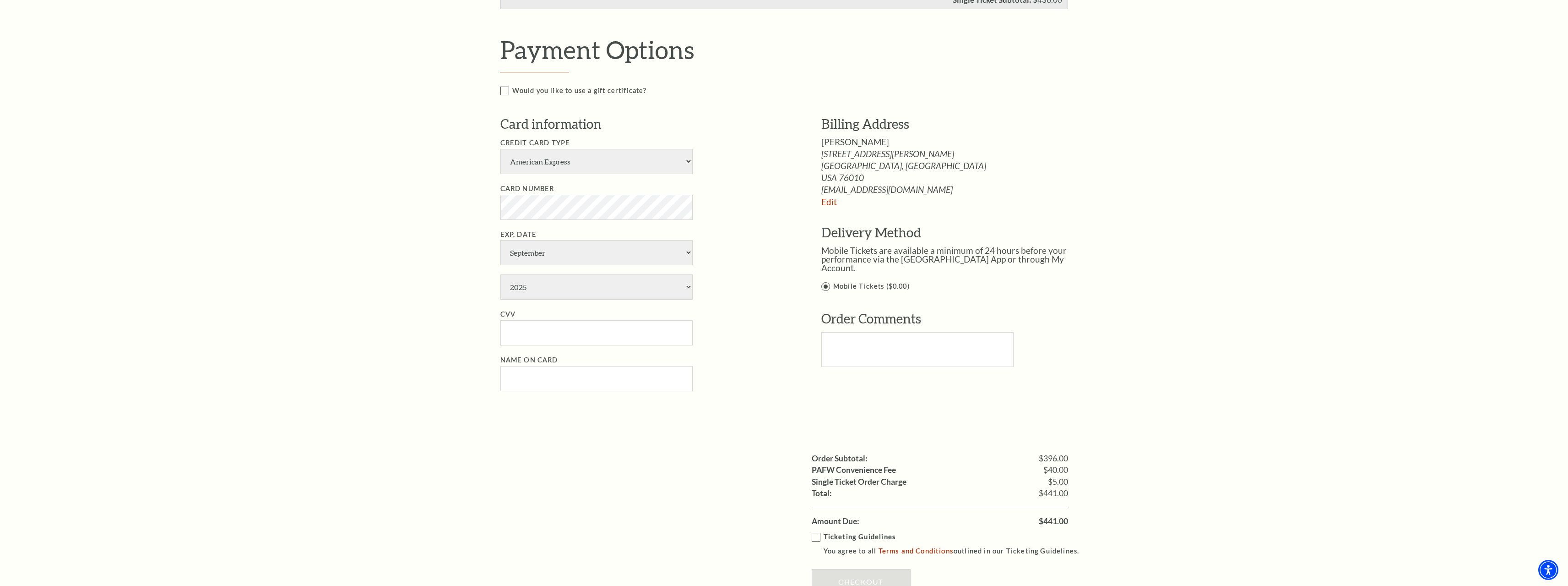
scroll to position [504, 0]
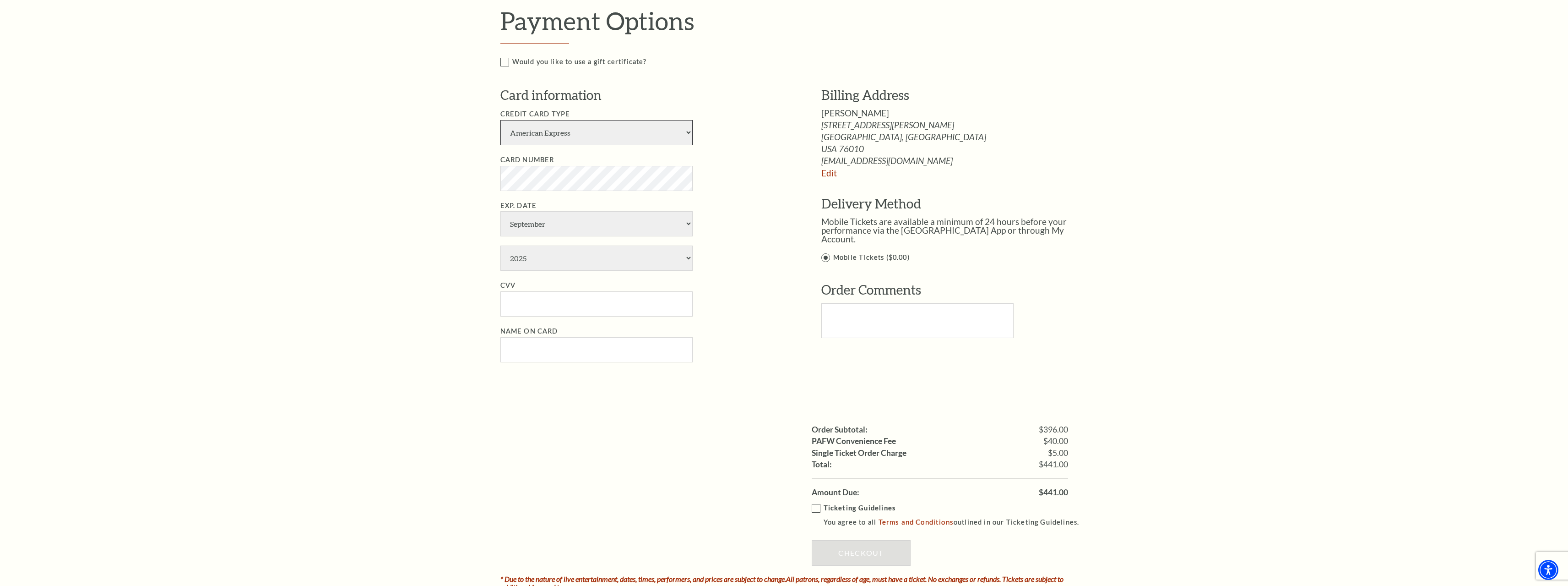
click at [588, 138] on select "American Express Visa Master Card Discover" at bounding box center [596, 132] width 193 height 25
select select "24"
click at [500, 120] on select "American Express Visa Master Card Discover" at bounding box center [596, 132] width 193 height 25
click at [573, 228] on select "January February March April May June July August September October November De…" at bounding box center [596, 223] width 193 height 25
select select "4"
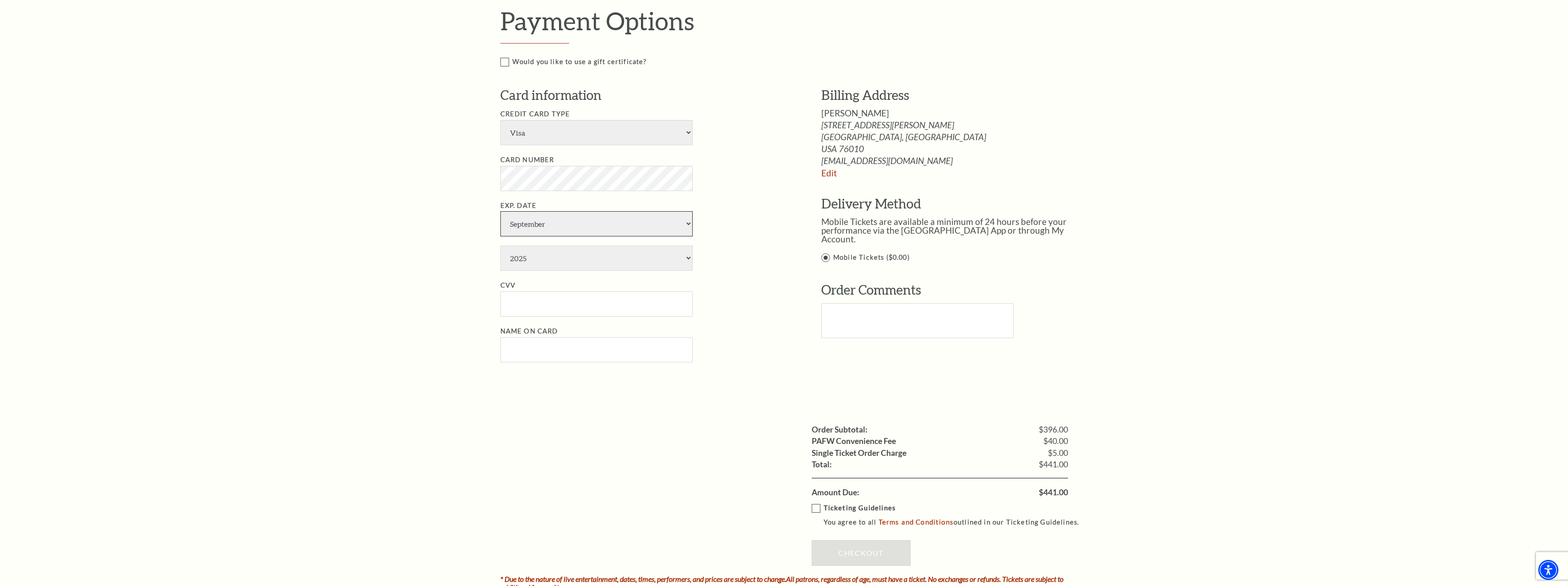
click at [500, 211] on select "January February March April May June July August September October November De…" at bounding box center [596, 223] width 193 height 25
click at [536, 260] on select "2025 2026 2027 2028 2029 2030 2031 2032 2033 2034" at bounding box center [596, 258] width 193 height 25
select select "2033"
click at [500, 245] on select "2025 2026 2027 2028 2029 2030 2031 2032 2033 2034" at bounding box center [596, 258] width 193 height 25
click at [423, 362] on div "Notice × Tickets cannot be removed during a Ticket Exchange. Choose Start Over …" at bounding box center [784, 124] width 1568 height 1119
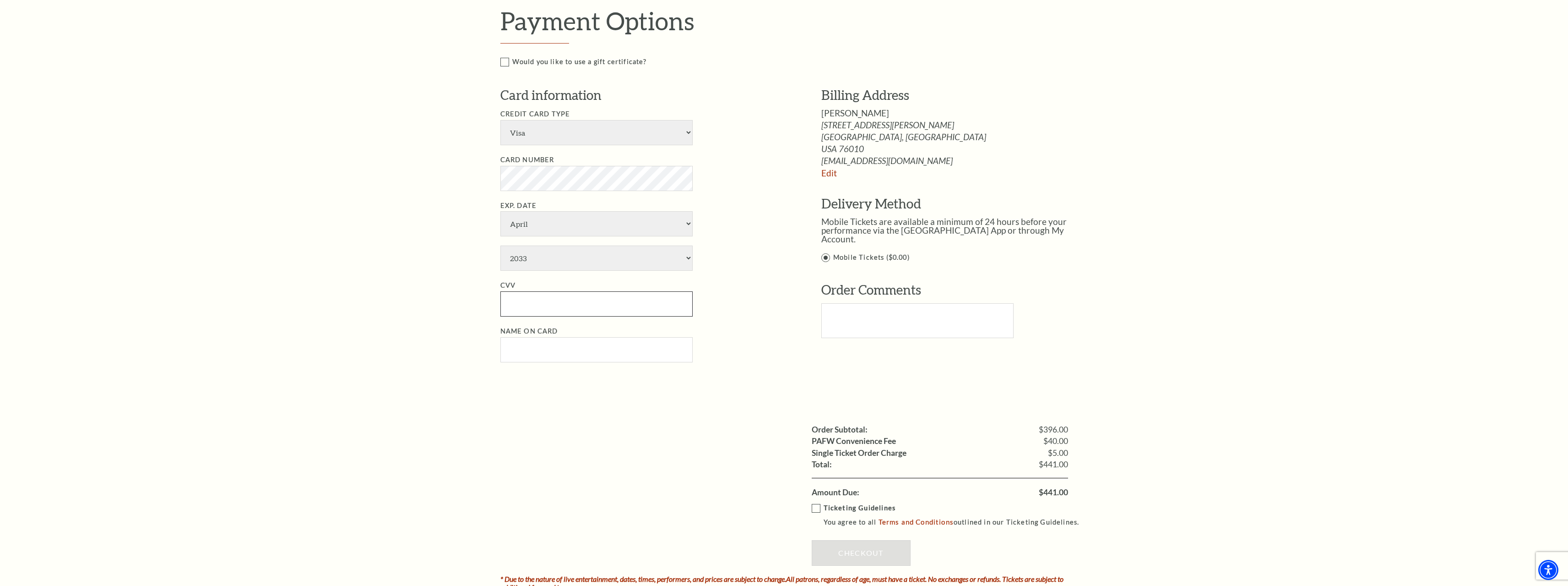
click at [552, 302] on input "CVV" at bounding box center [596, 303] width 193 height 25
paste input "300"
type input "300"
click at [422, 364] on div "Notice × Tickets cannot be removed during a Ticket Exchange. Choose Start Over …" at bounding box center [784, 124] width 1568 height 1119
click at [584, 355] on input "Name on Card" at bounding box center [596, 349] width 193 height 25
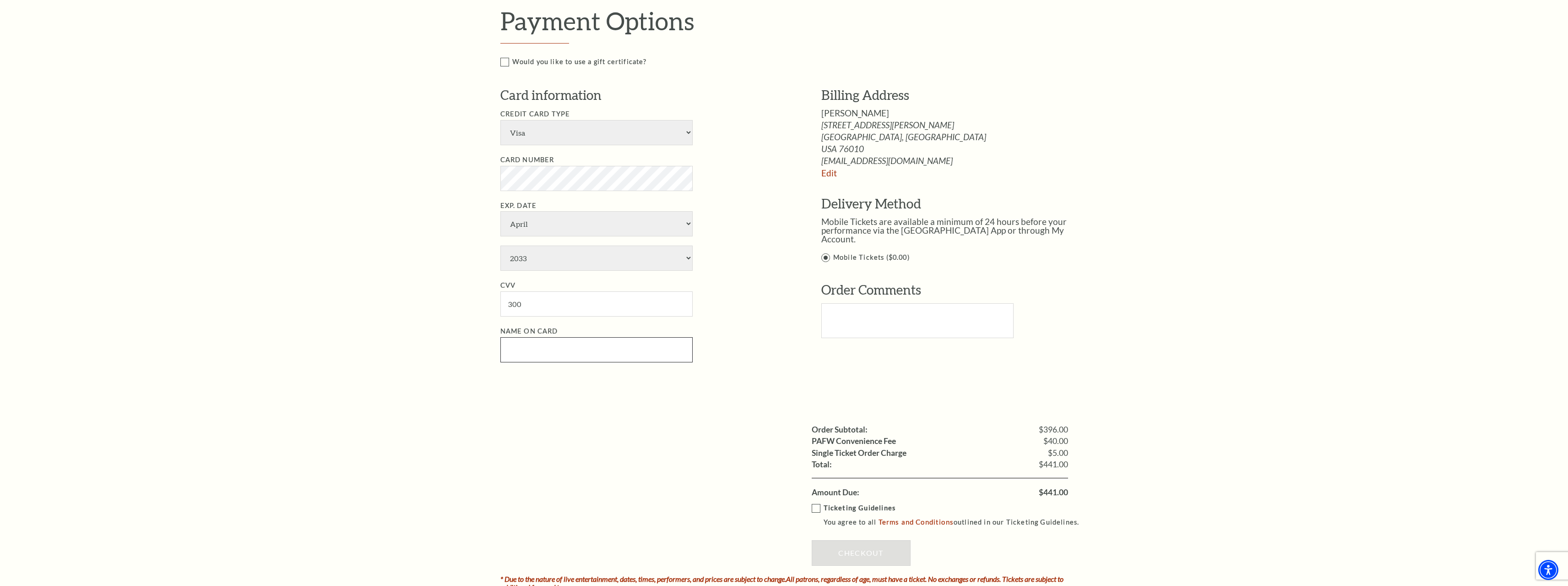
paste input "[PERSON_NAME]"
type input "[PERSON_NAME]"
click at [390, 369] on div "Notice × Tickets cannot be removed during a Ticket Exchange. Choose Start Over …" at bounding box center [784, 124] width 1568 height 1119
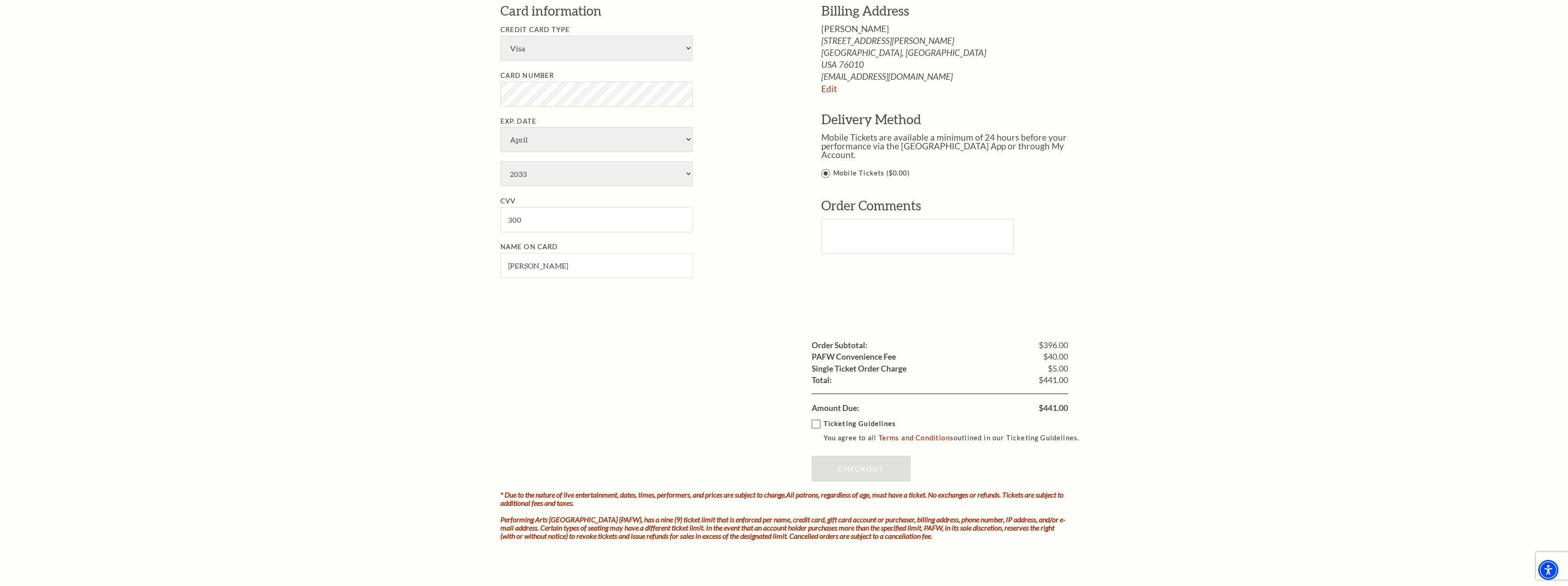
scroll to position [687, 0]
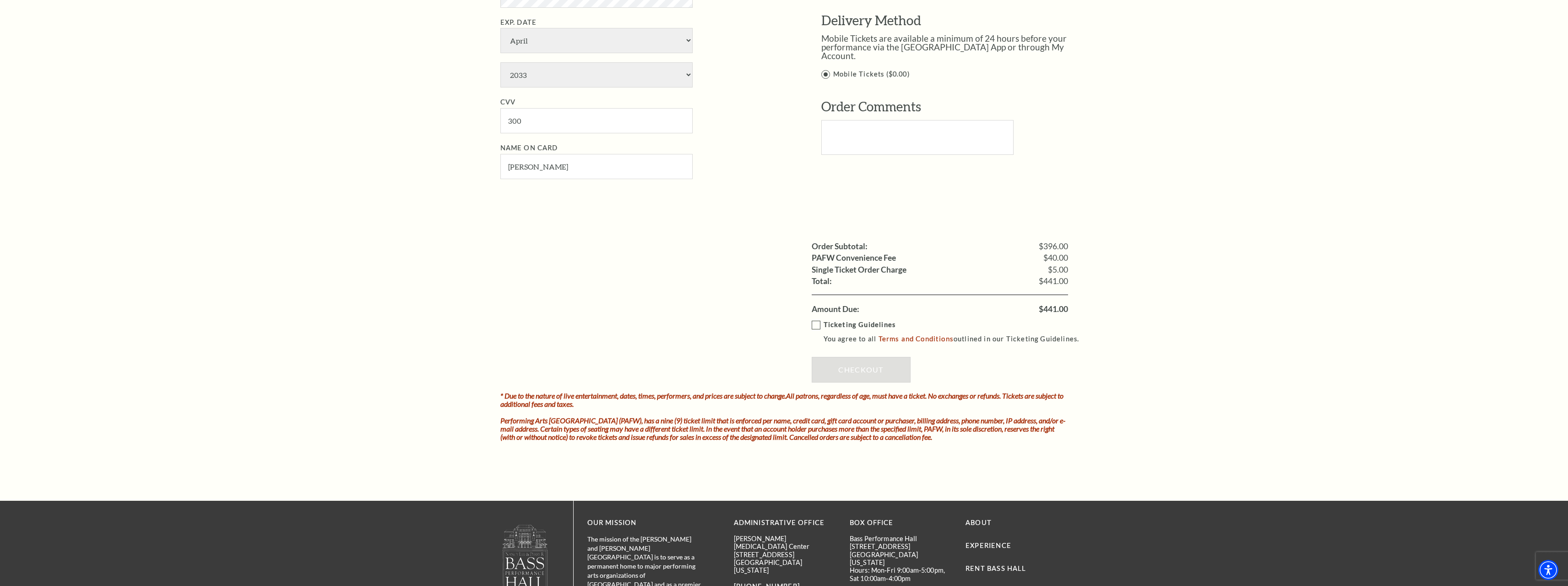
click at [815, 327] on label "Ticketing Guidelines You agree to all Terms and Conditions outlined in our Tick…" at bounding box center [950, 332] width 276 height 25
click at [0, 0] on input "Ticketing Guidelines You agree to all Terms and Conditions outlined in our Tick…" at bounding box center [0, 0] width 0 height 0
click at [842, 369] on link "Checkout" at bounding box center [861, 369] width 99 height 26
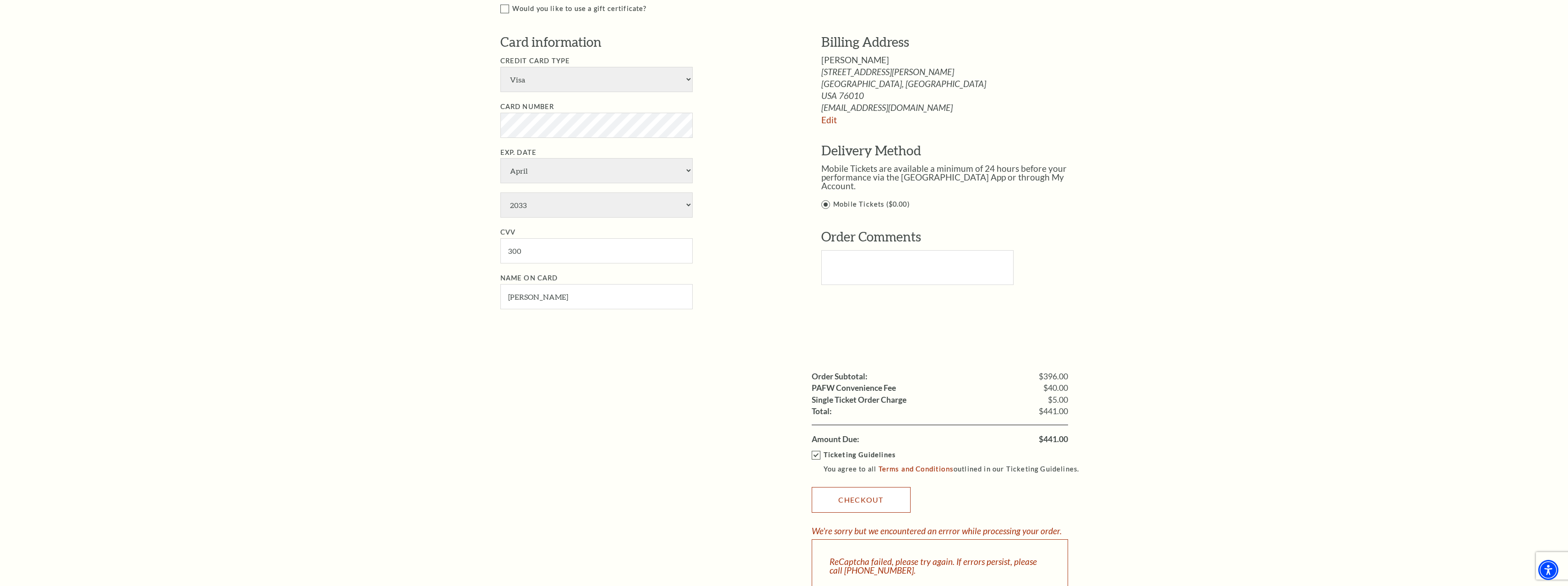
scroll to position [641, 0]
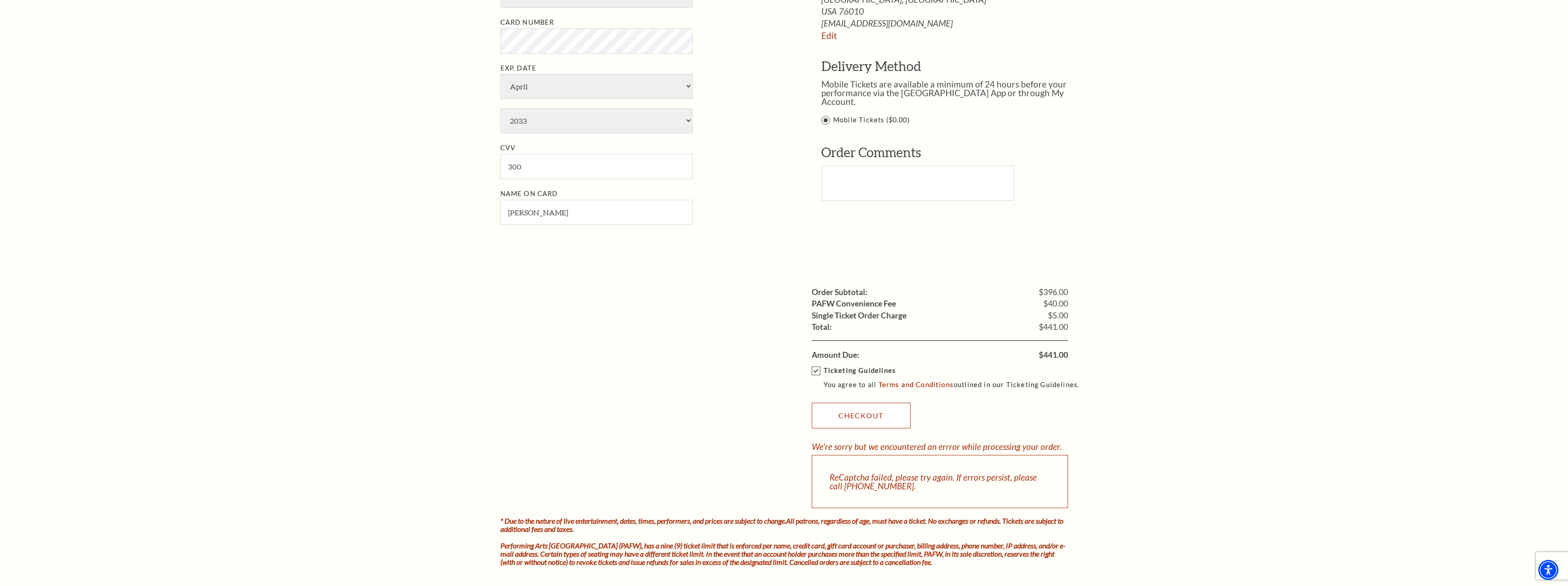
click at [868, 417] on link "Checkout" at bounding box center [861, 415] width 99 height 26
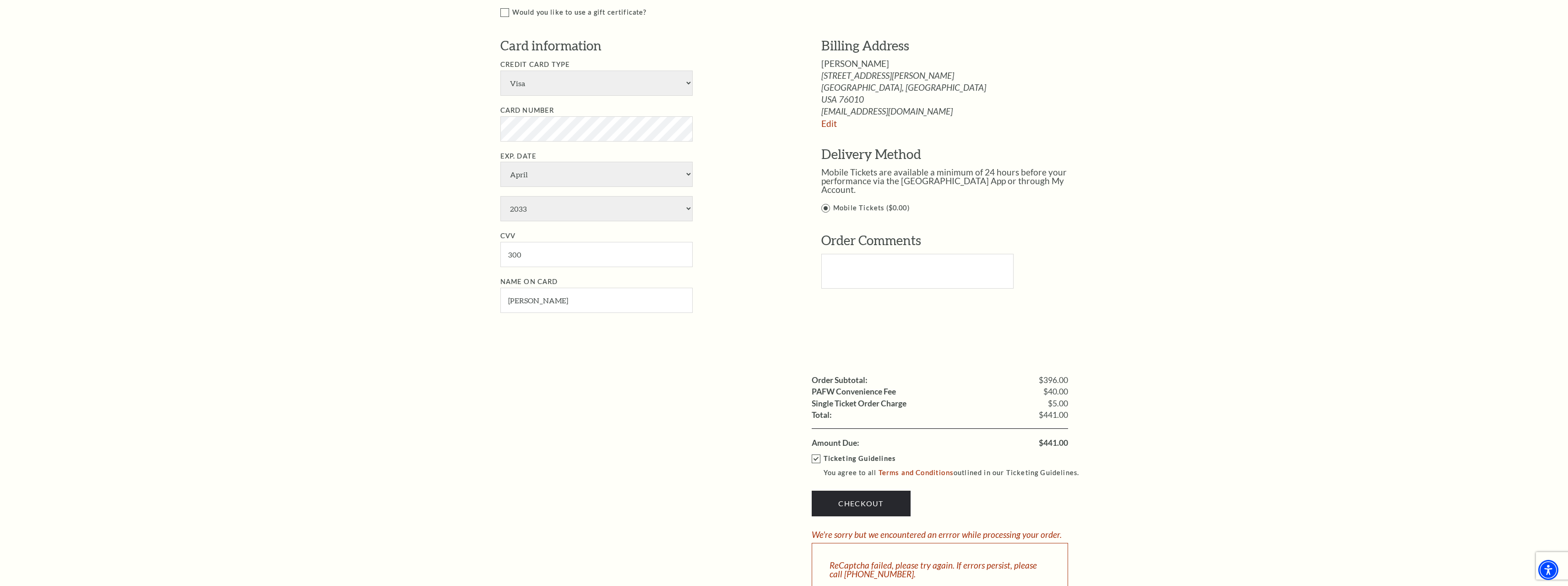
scroll to position [458, 0]
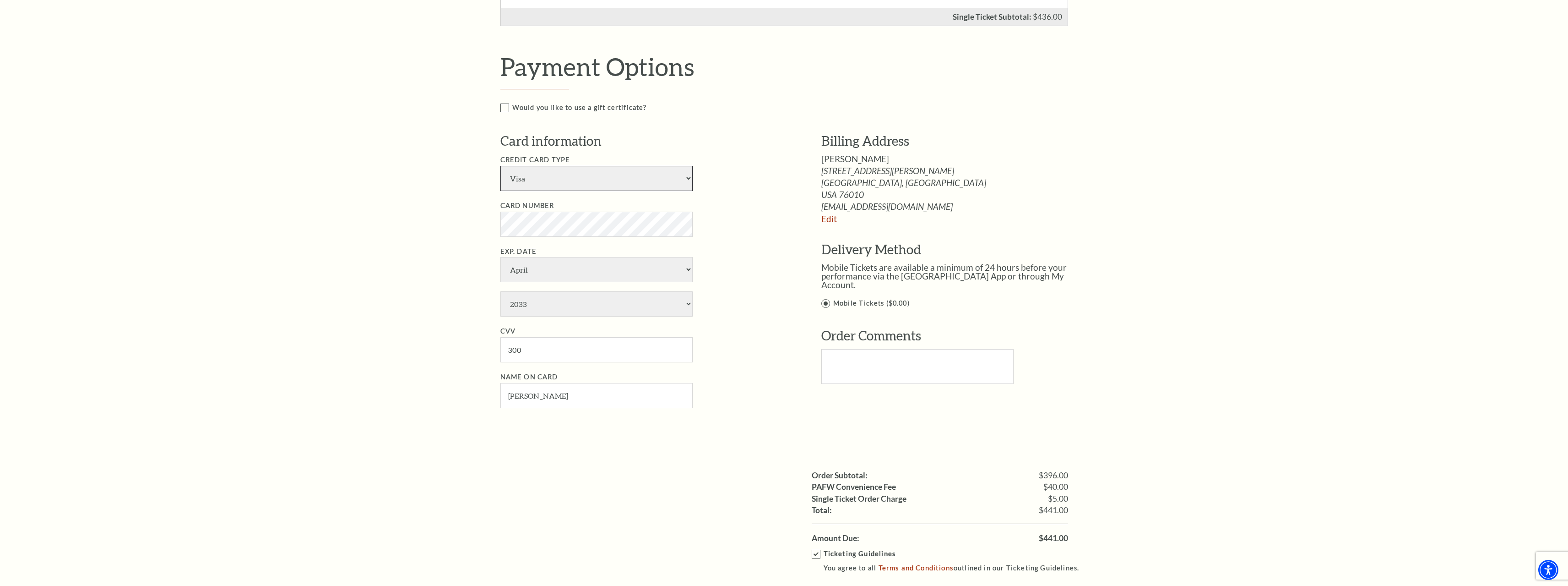
click at [556, 182] on select "American Express Visa Master Card Discover" at bounding box center [596, 178] width 193 height 25
select select "25"
click at [500, 166] on select "American Express Visa Master Card Discover" at bounding box center [596, 178] width 193 height 25
click at [369, 215] on div "Notice × Tickets cannot be removed during a Ticket Exchange. Choose Start Over …" at bounding box center [784, 210] width 1568 height 1198
drag, startPoint x: 565, startPoint y: 344, endPoint x: 233, endPoint y: 287, distance: 336.9
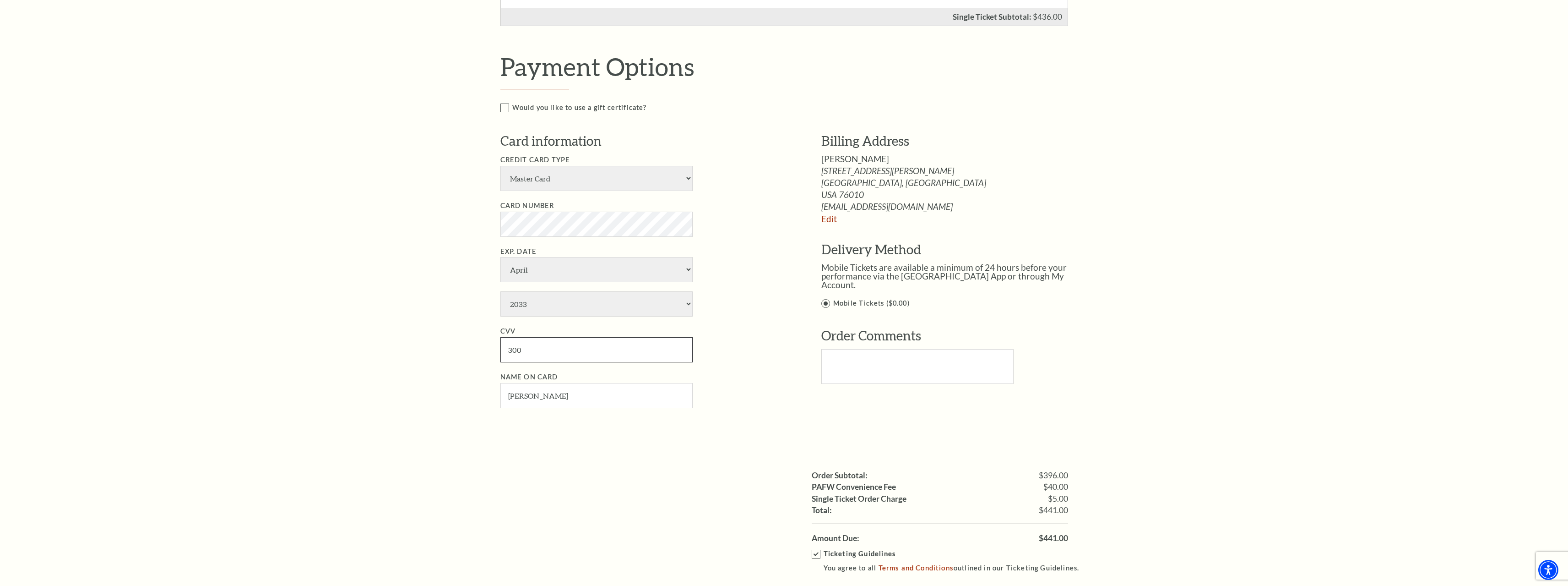
click at [184, 289] on div "Notice × Tickets cannot be removed during a Ticket Exchange. Choose Start Over …" at bounding box center [784, 210] width 1568 height 1198
paste input "275"
type input "275"
click at [548, 269] on select "January February March April May June July August September October November De…" at bounding box center [596, 269] width 193 height 25
select select "9"
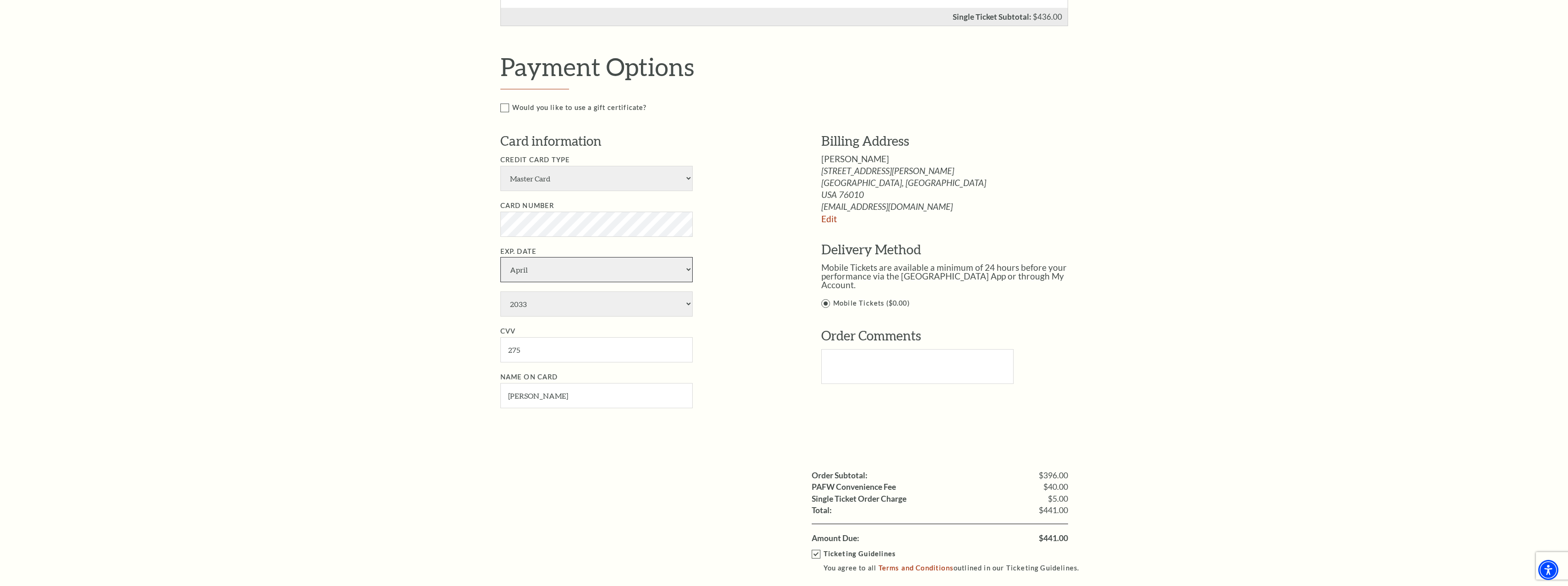
click at [500, 257] on select "January February March April May June July August September October November De…" at bounding box center [596, 269] width 193 height 25
click at [564, 314] on select "2025 2026 2027 2028 2029 2030 2031 2032 2033 2034" at bounding box center [596, 303] width 193 height 25
select select "2031"
click at [500, 291] on select "2025 2026 2027 2028 2029 2030 2031 2032 2033 2034" at bounding box center [596, 303] width 193 height 25
click at [400, 346] on div "Notice × Tickets cannot be removed during a Ticket Exchange. Choose Start Over …" at bounding box center [784, 210] width 1568 height 1198
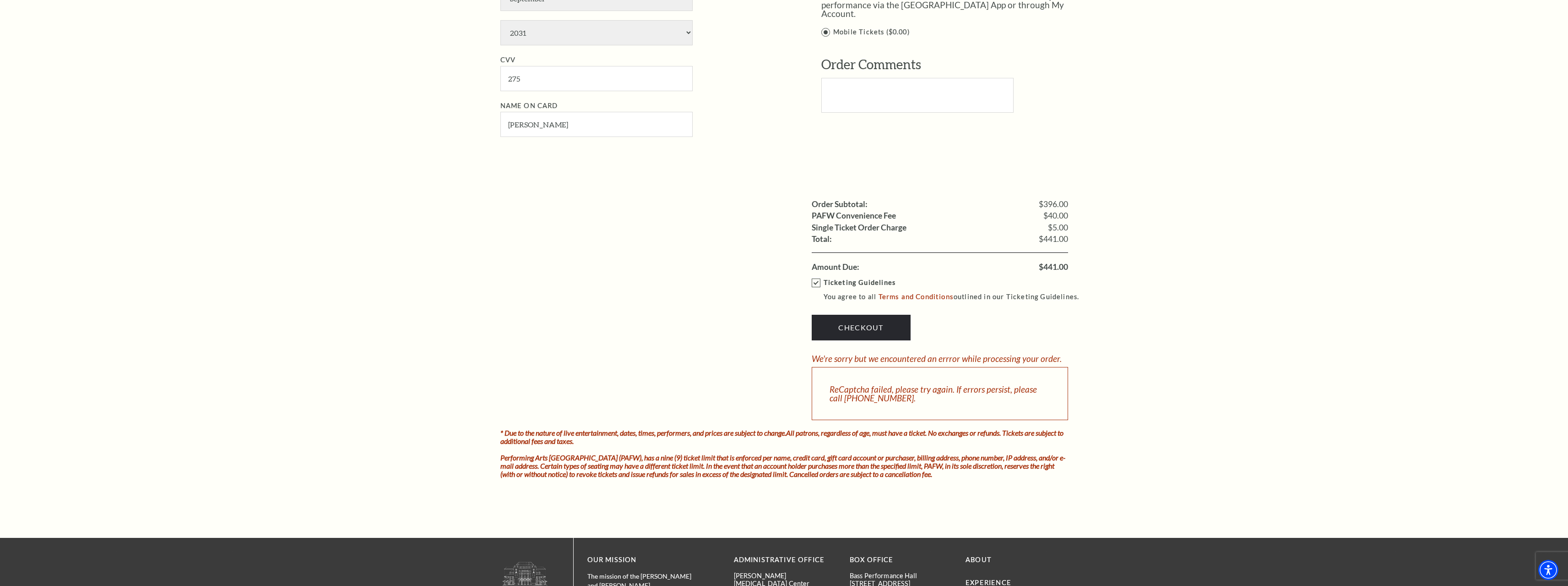
scroll to position [641, 0]
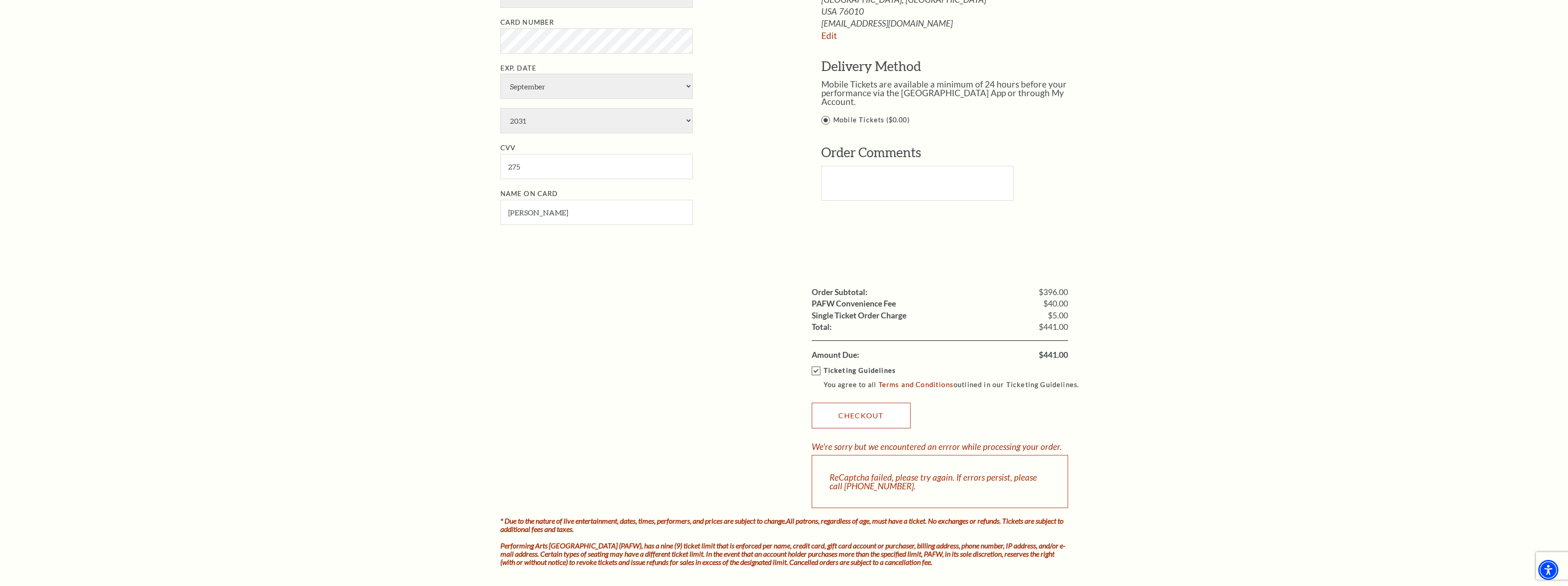
click at [862, 414] on link "Checkout" at bounding box center [861, 415] width 99 height 26
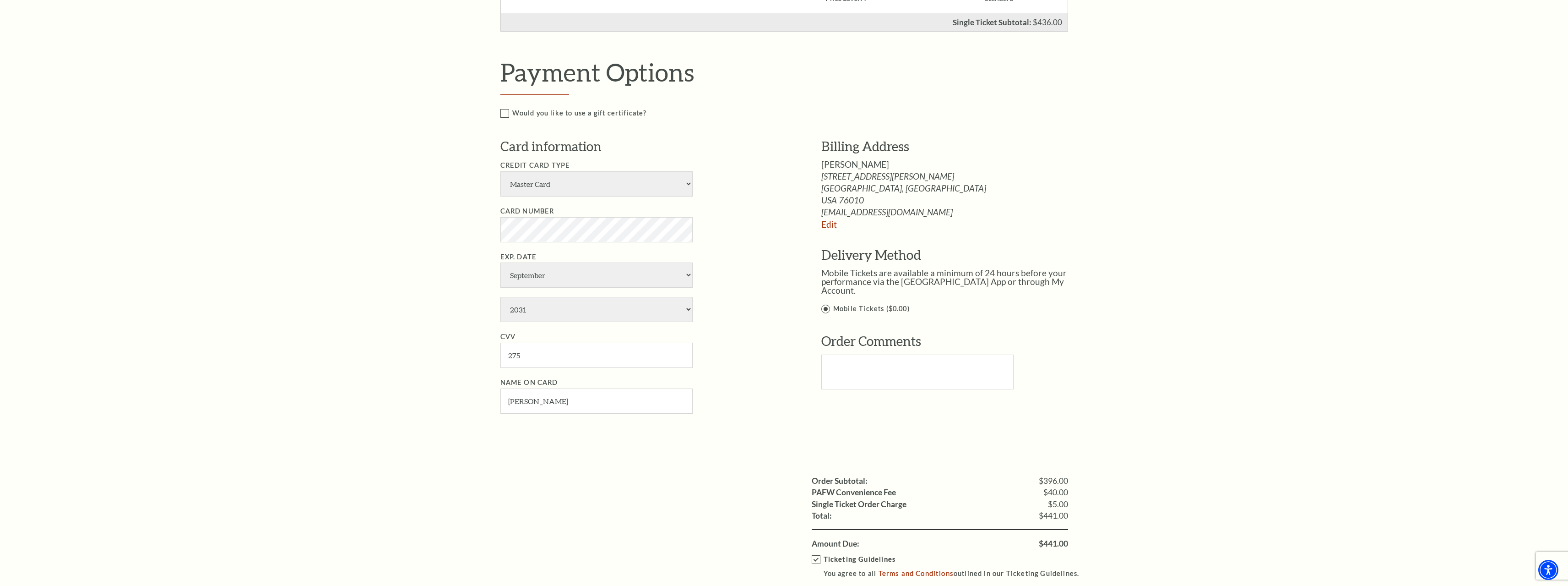
scroll to position [229, 0]
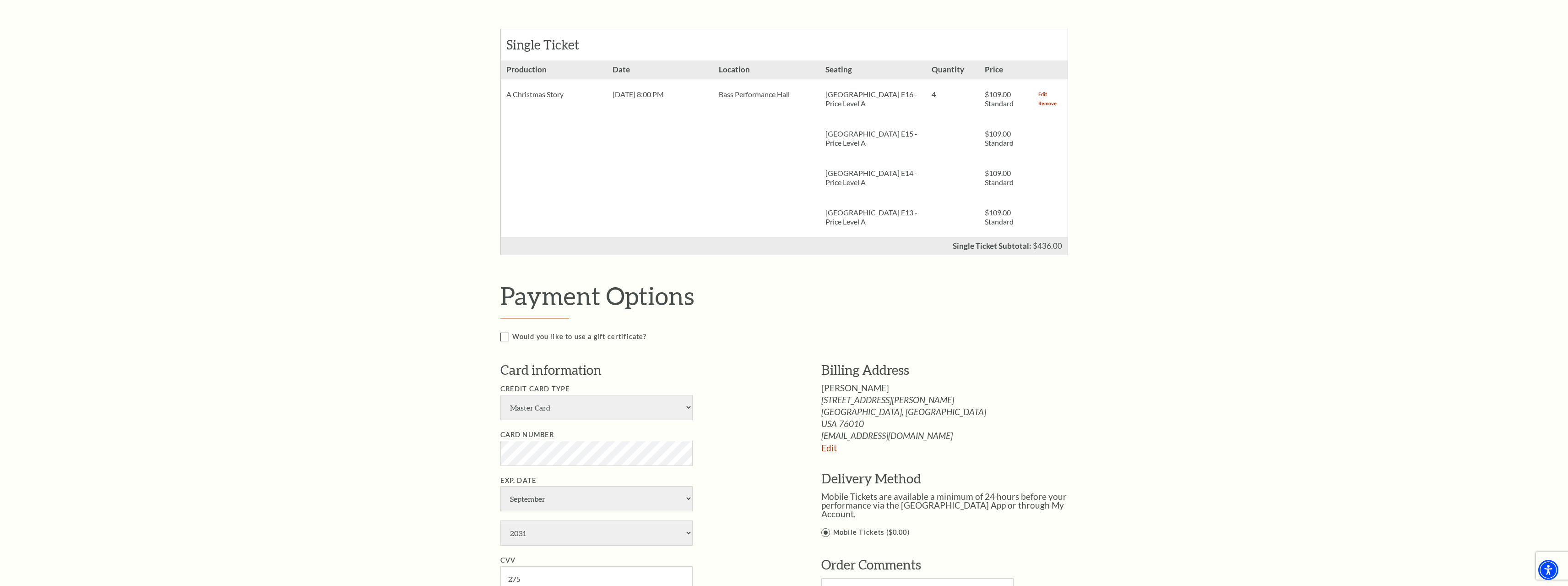
click at [1042, 98] on link "Edit" at bounding box center [1042, 94] width 9 height 9
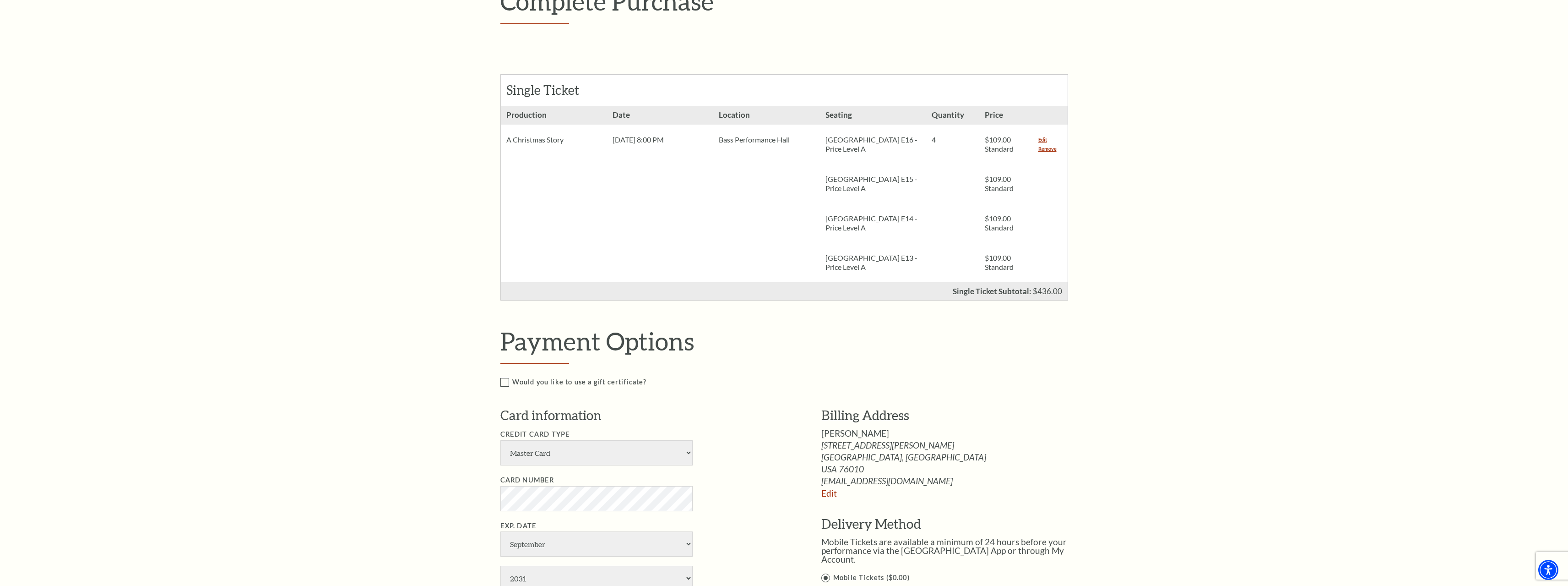
scroll to position [184, 0]
click at [1045, 156] on div "Edit Remove" at bounding box center [1050, 144] width 35 height 39
click at [1047, 149] on link "Remove" at bounding box center [1047, 149] width 18 height 9
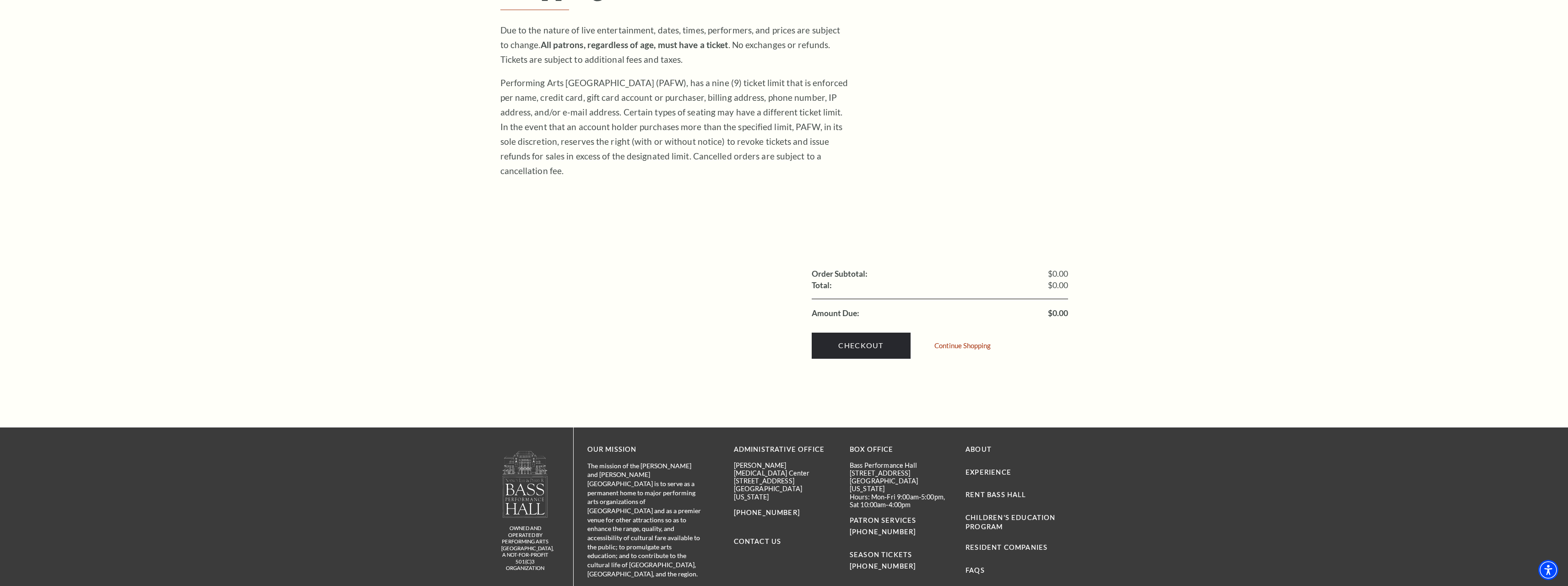
scroll to position [212, 0]
